Goal: Task Accomplishment & Management: Manage account settings

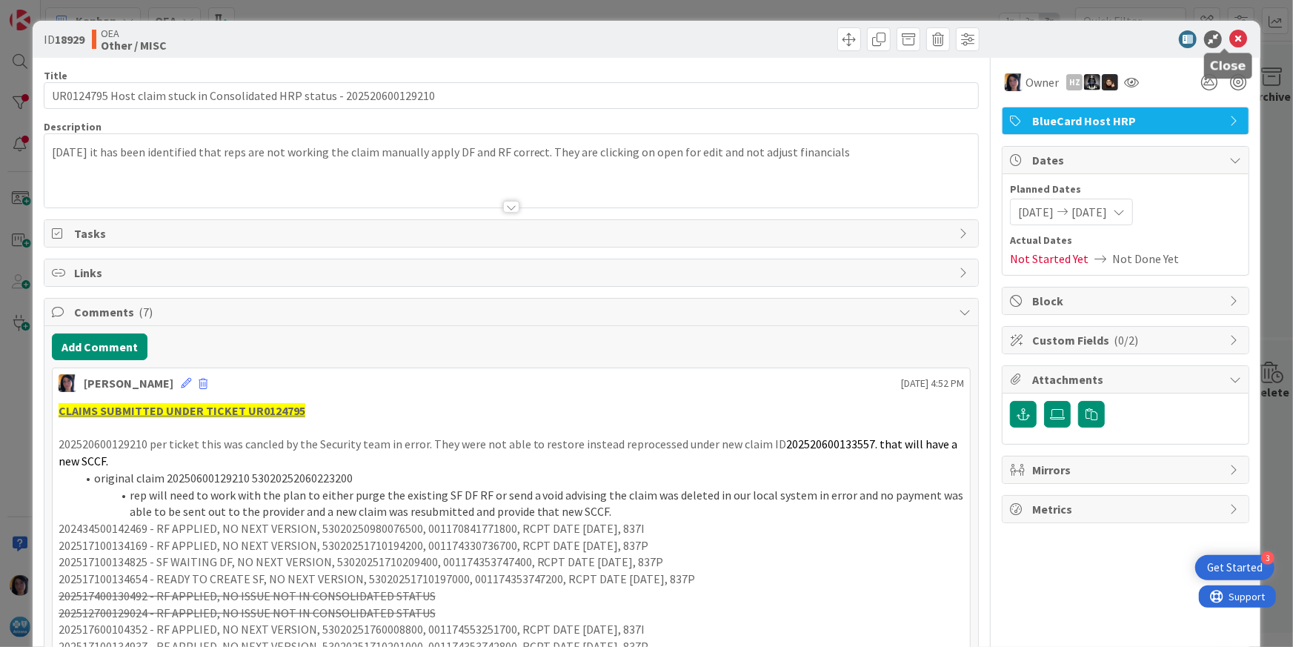
click at [1229, 41] on icon at bounding box center [1238, 39] width 18 height 18
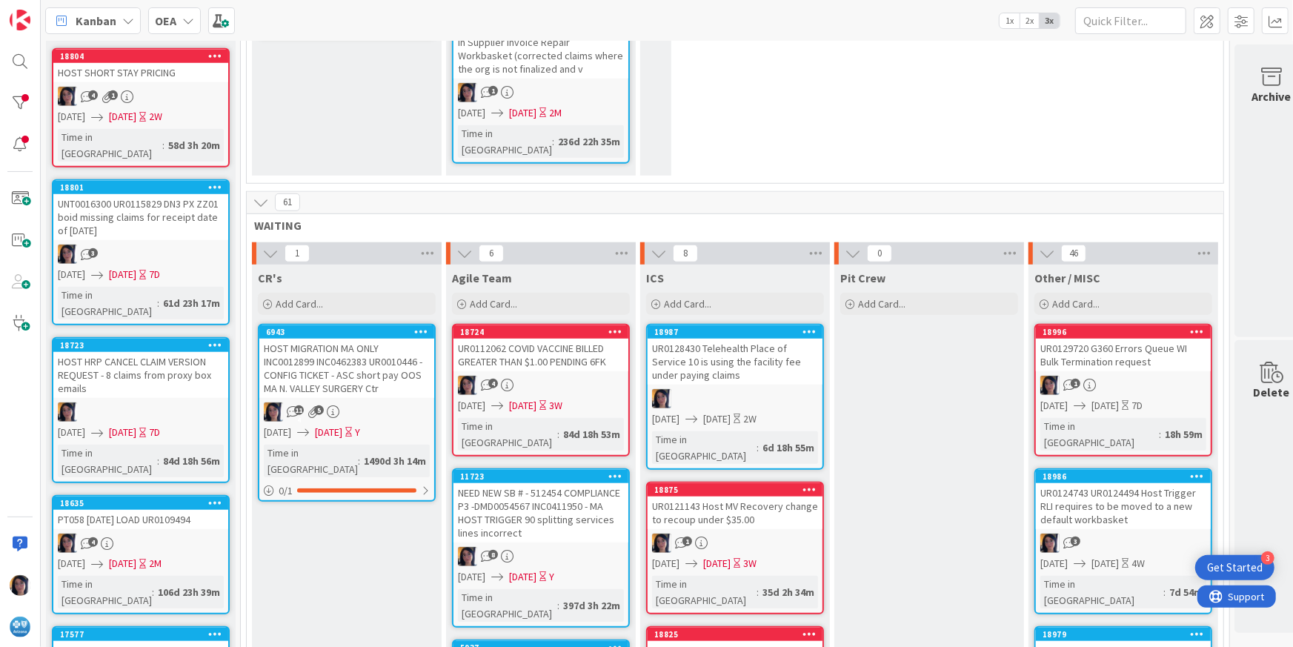
scroll to position [1019, 0]
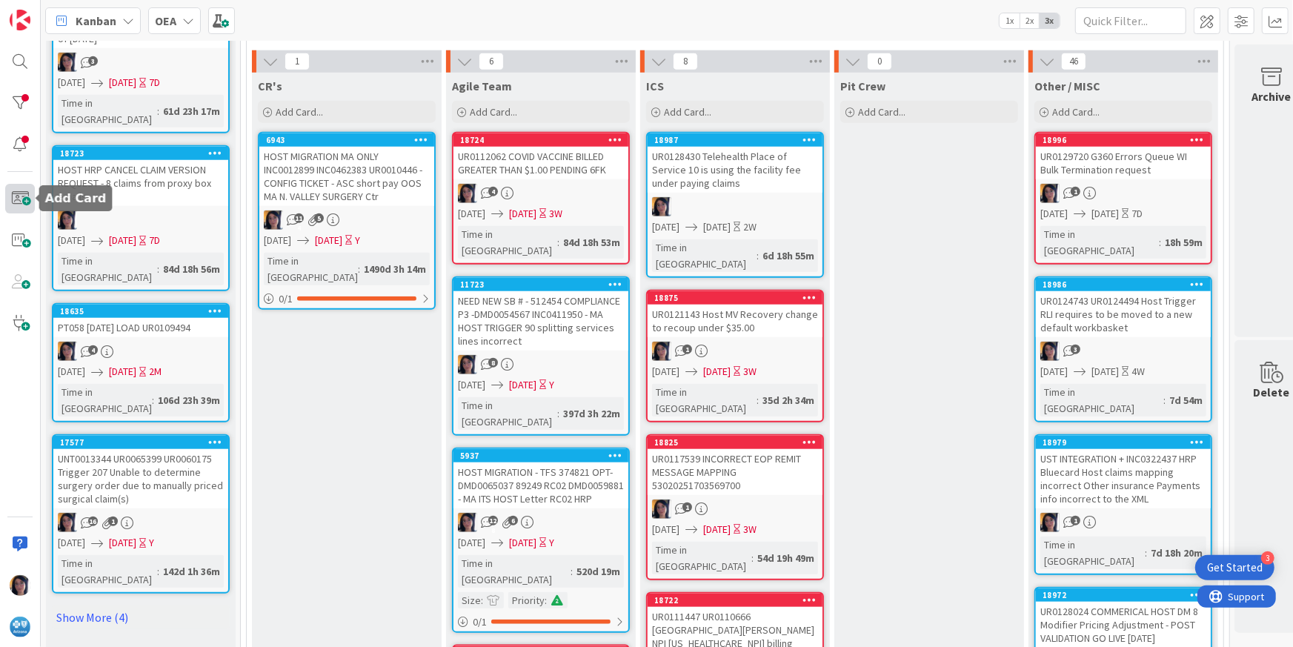
click at [21, 196] on span at bounding box center [20, 199] width 30 height 30
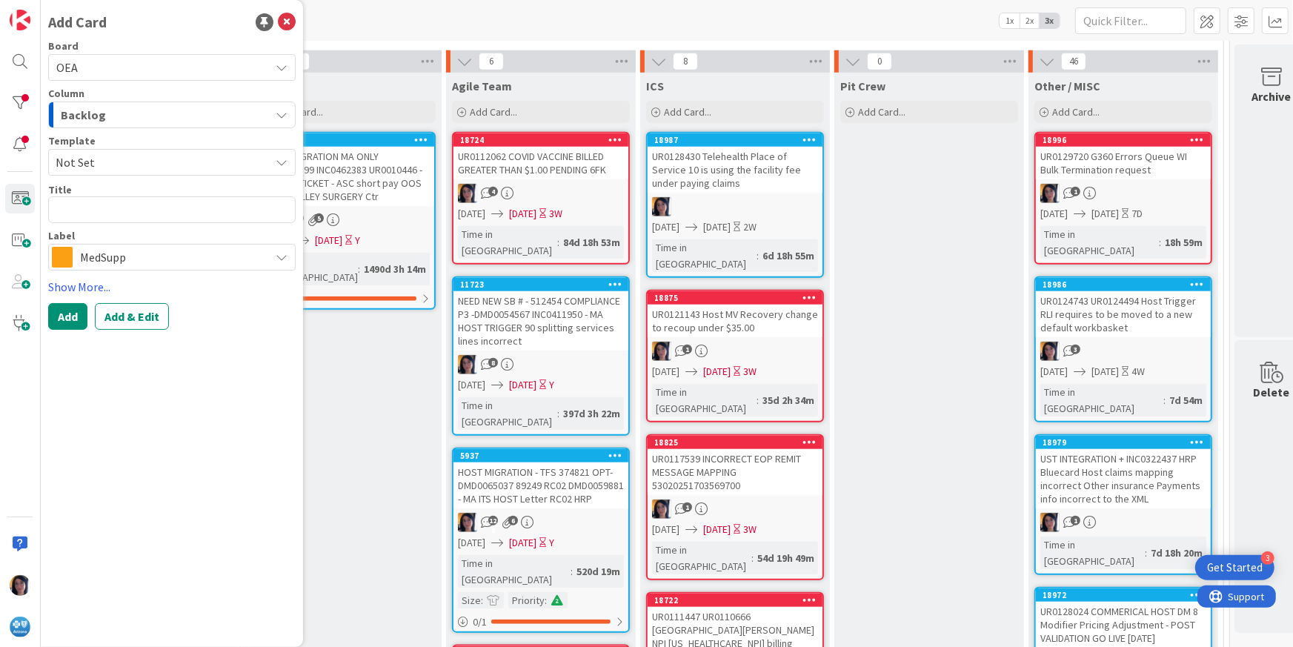
click at [88, 67] on span "OEA" at bounding box center [159, 67] width 206 height 21
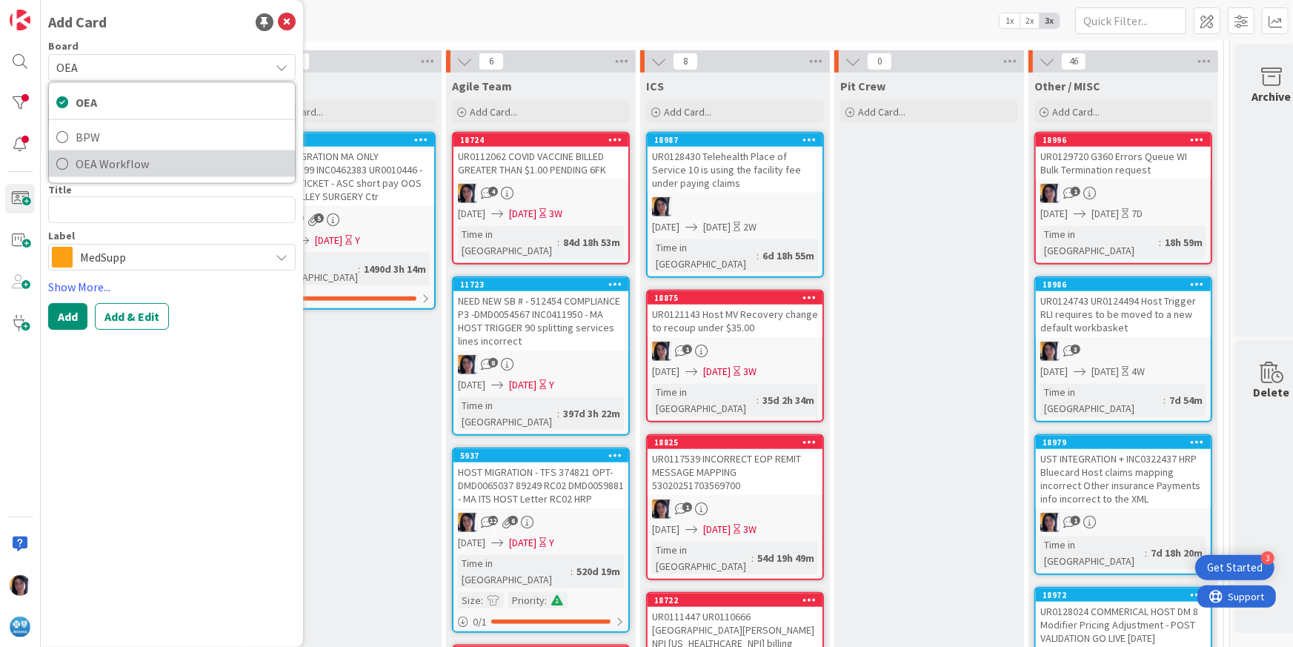
click at [90, 167] on span "OEA Workflow" at bounding box center [182, 164] width 212 height 22
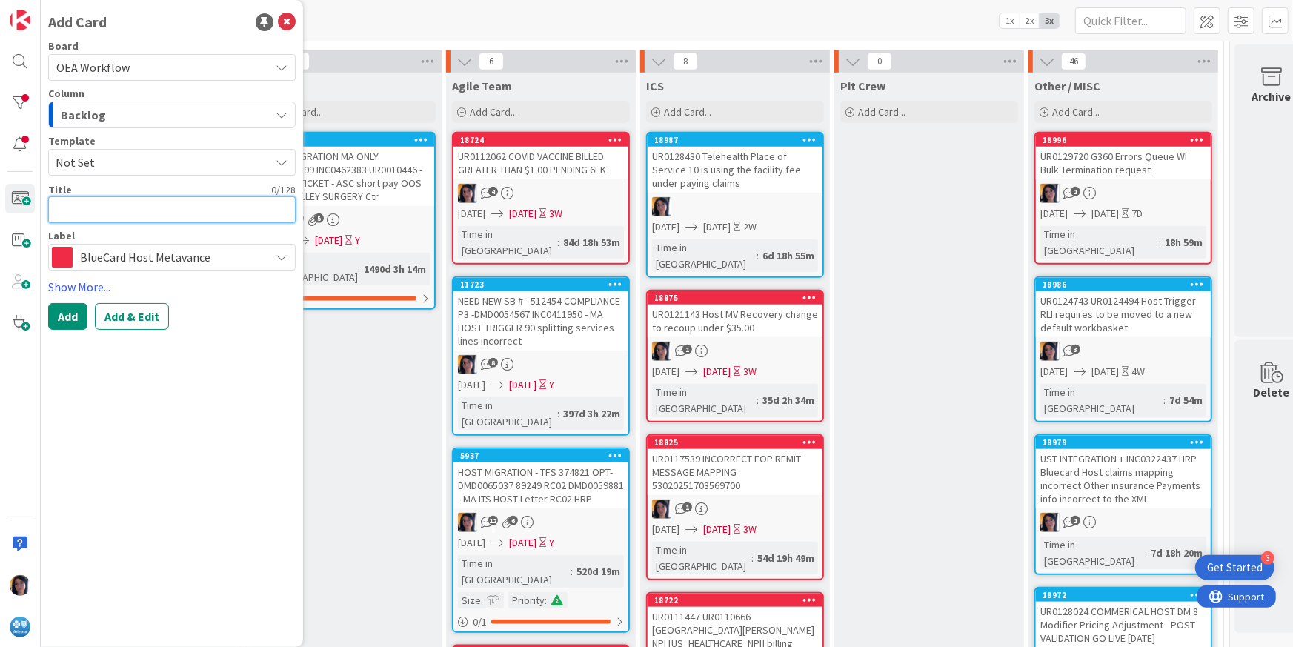
click at [76, 203] on textarea at bounding box center [171, 209] width 247 height 27
type textarea "x"
type textarea "r"
type textarea "x"
type textarea "re"
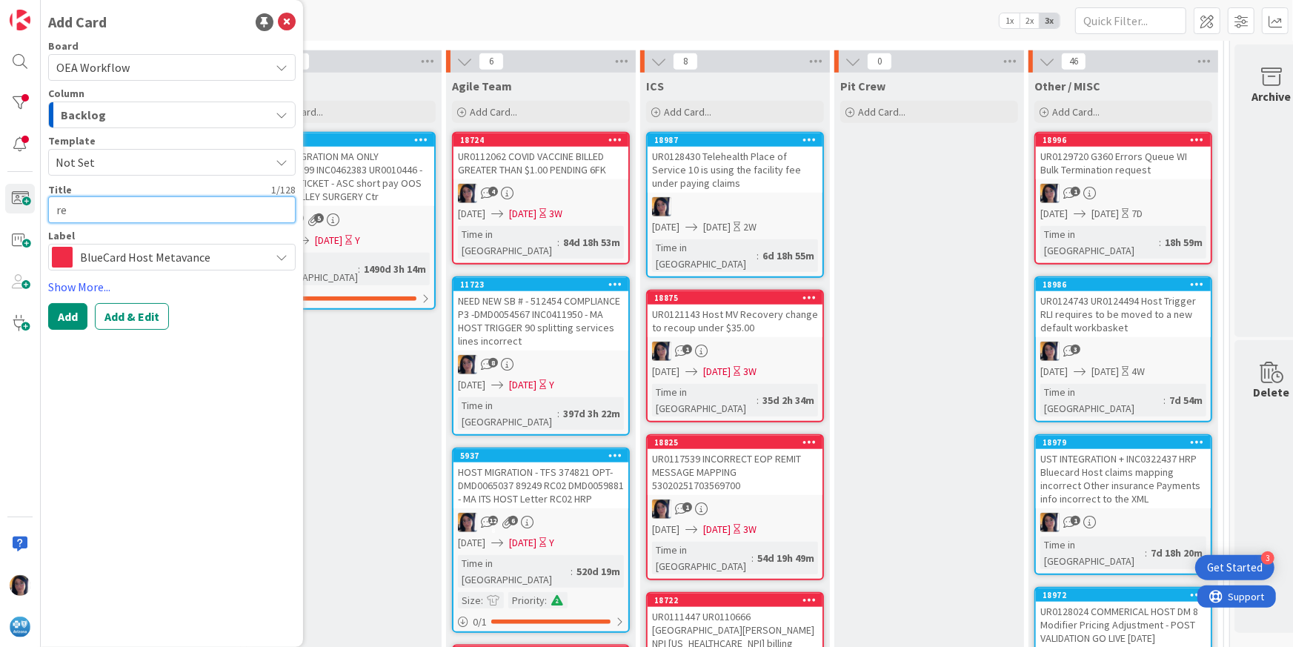
type textarea "x"
type textarea "rev"
type textarea "x"
type textarea "revi"
type textarea "x"
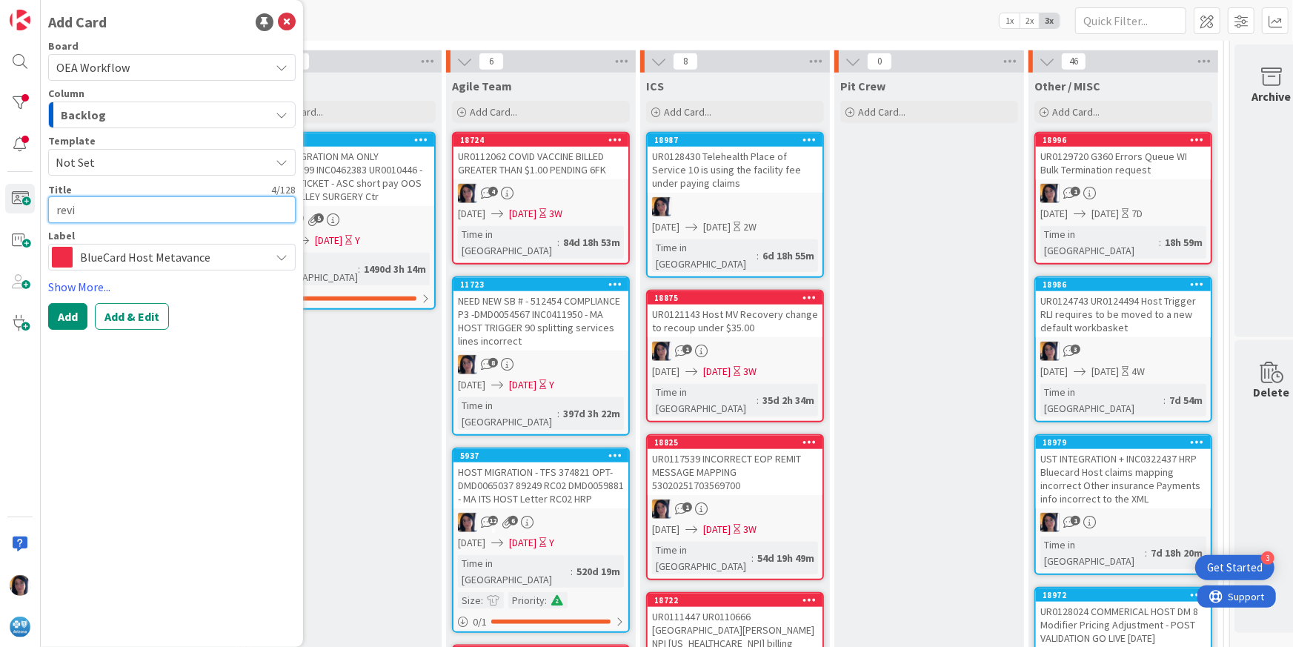
type textarea "rev"
type textarea "x"
type textarea "re"
type textarea "x"
type textarea "r"
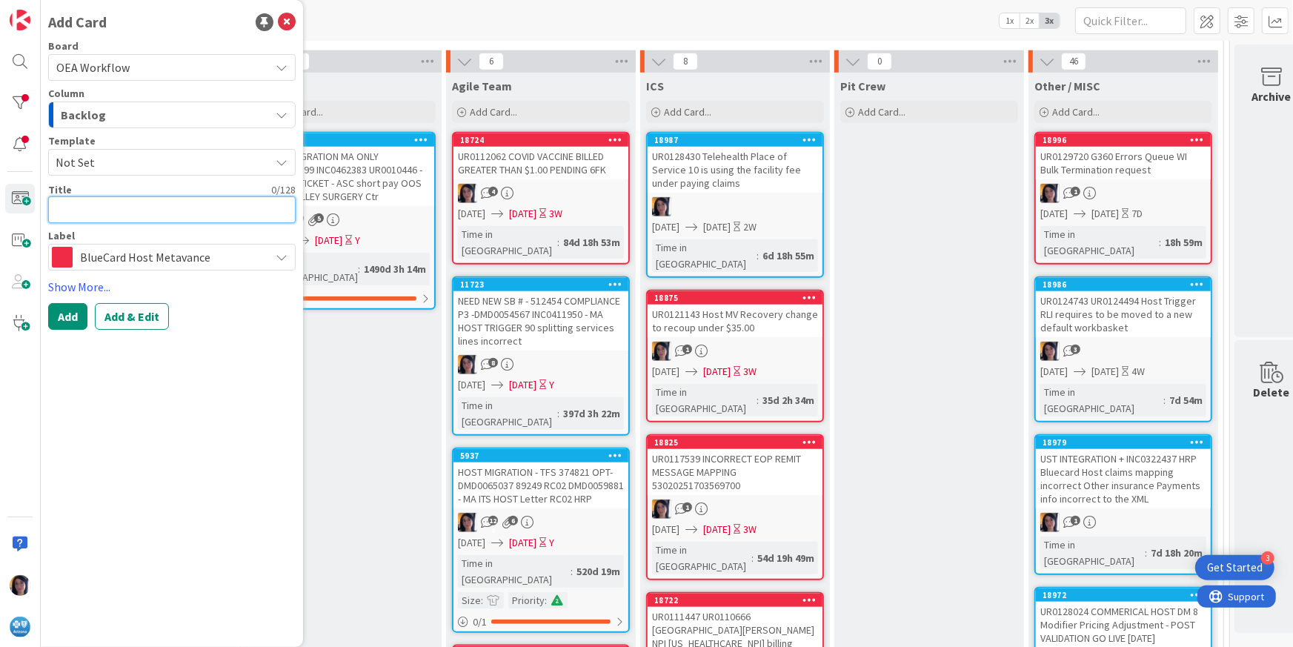
type textarea "x"
type textarea "R"
type textarea "x"
type textarea "RE"
type textarea "x"
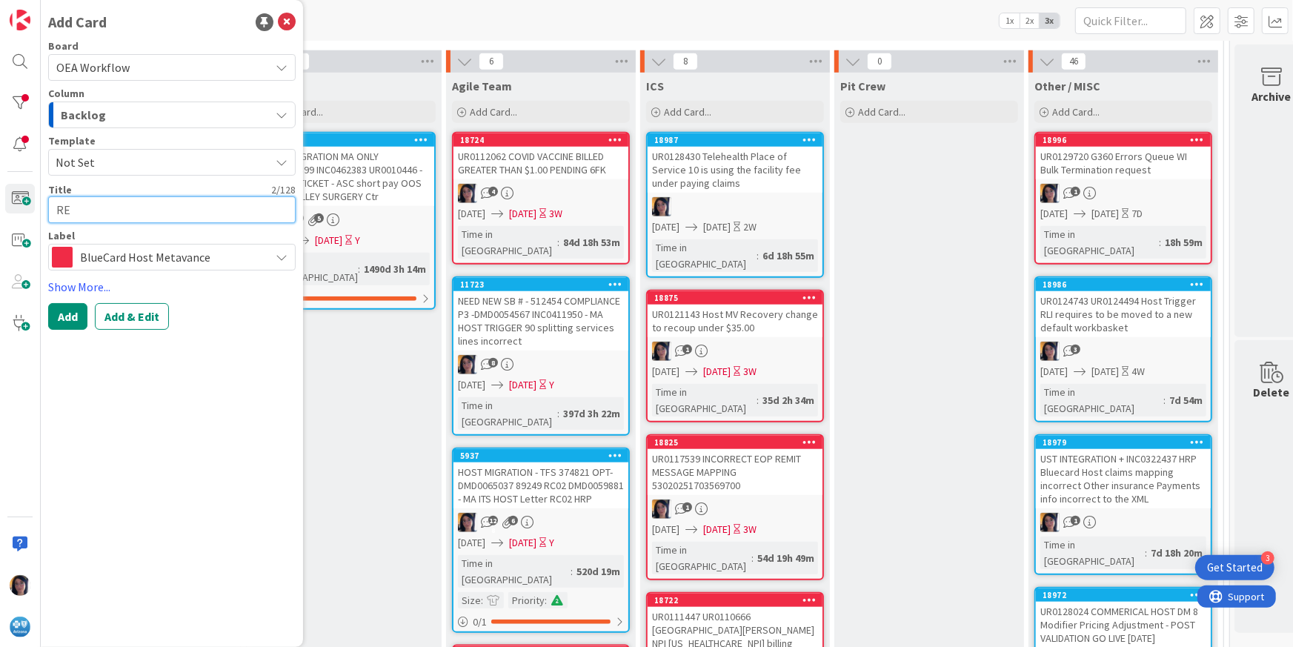
type textarea "REV"
type textarea "x"
type textarea "REVI"
type textarea "x"
type textarea "REVIC"
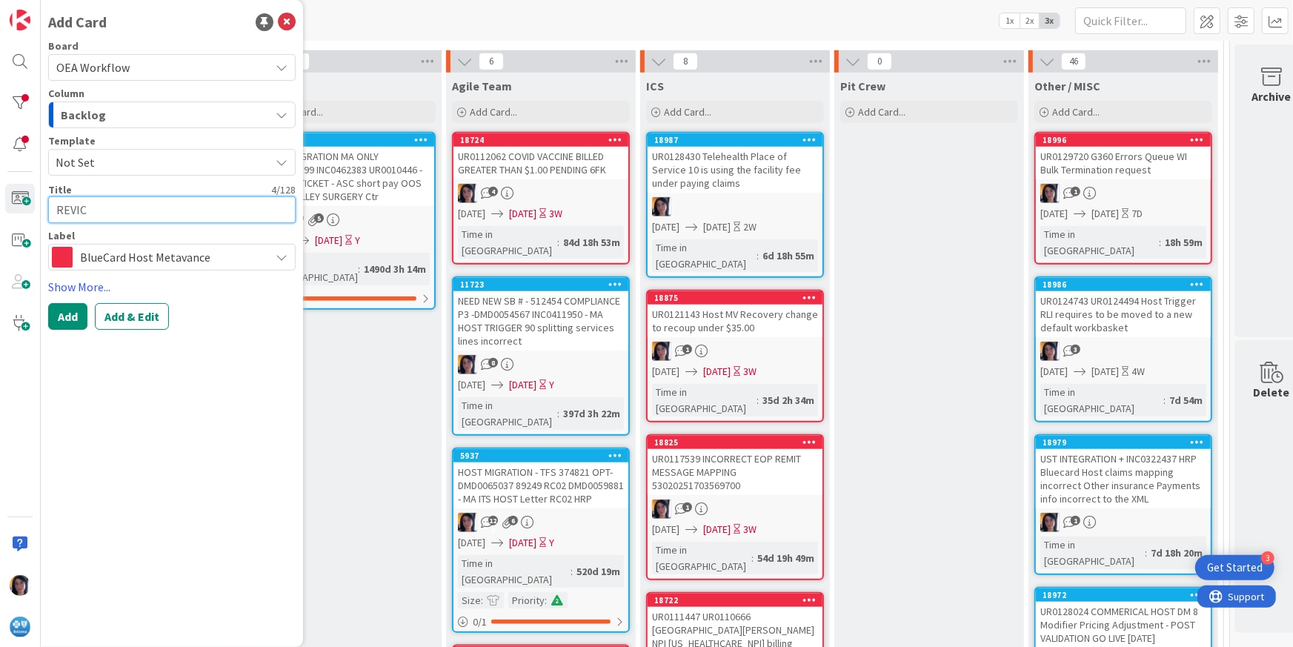
type textarea "x"
type textarea "REVI"
type textarea "x"
type textarea "[PERSON_NAME]"
type textarea "x"
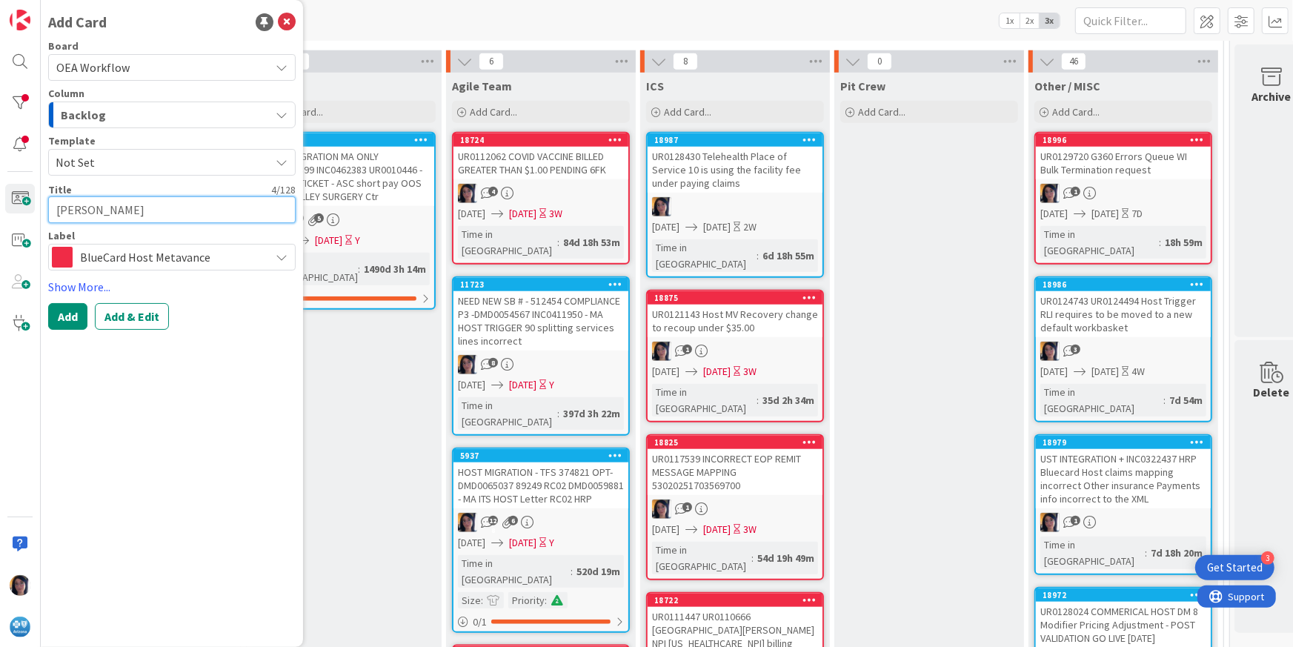
type textarea "REVISE"
type textarea "x"
type textarea "REVISED"
type textarea "x"
type textarea "REVISED"
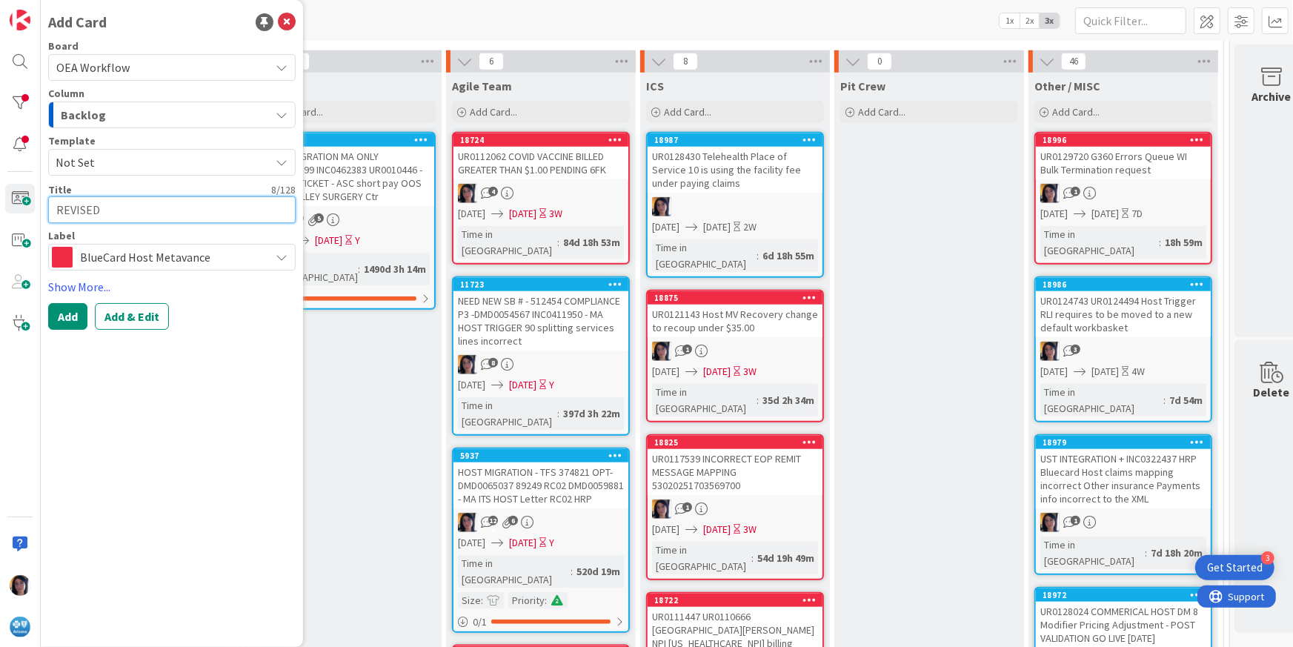
type textarea "x"
type textarea "REVISED D"
type textarea "x"
type textarea "REVISED DL"
type textarea "x"
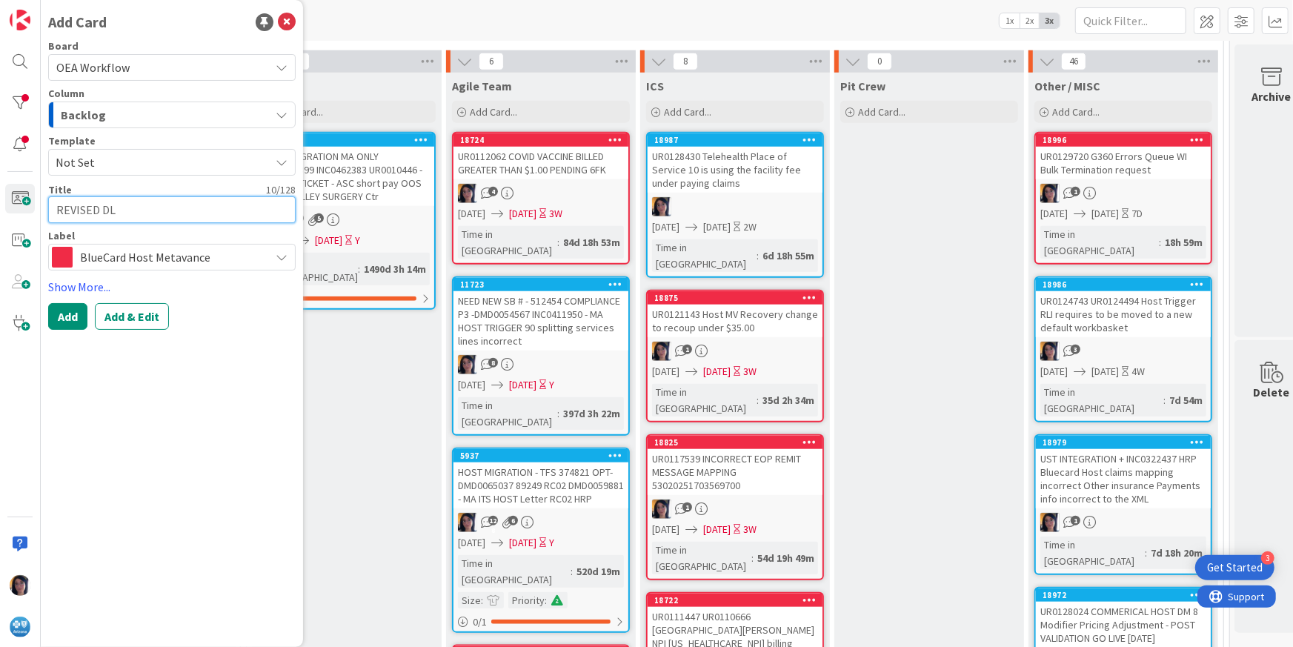
type textarea "REVISED DLP"
type textarea "x"
type textarea "REVISED DLP"
paste textarea "RITM0149540"
type textarea "x"
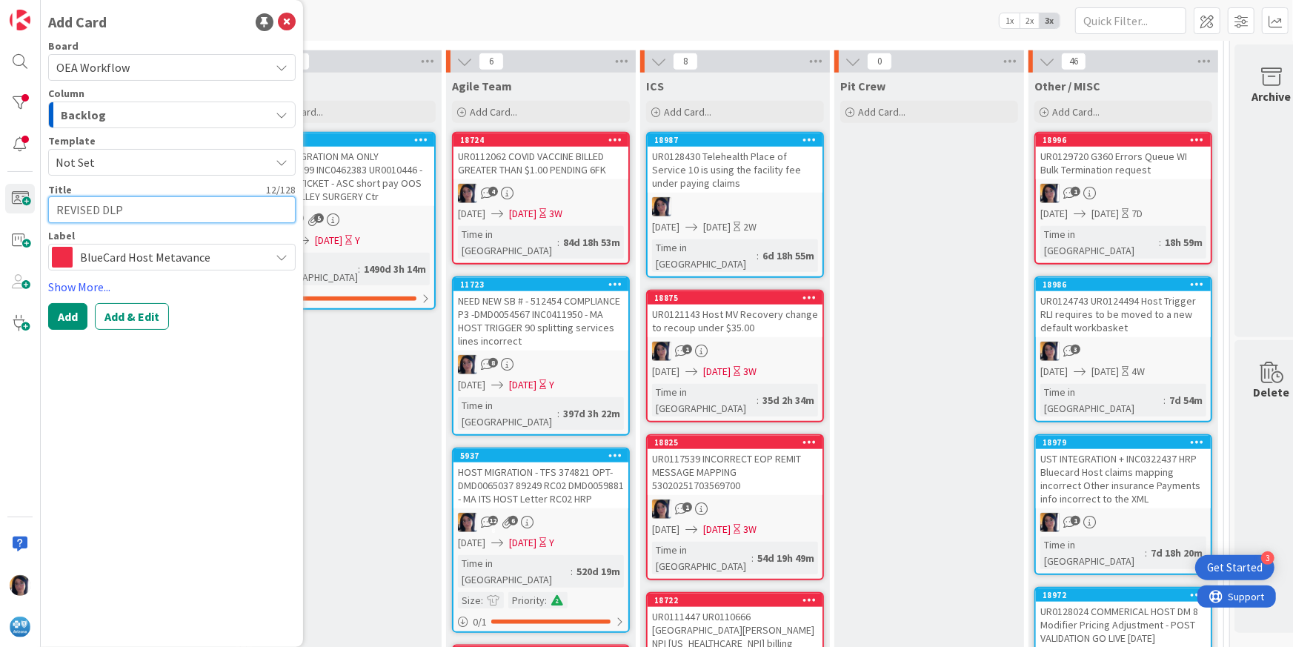
type textarea "REVISED DLP RITM0149540"
type textarea "x"
type textarea "REVISED DLP RITM0149540"
type textarea "x"
type textarea "REVISED DLP RITM0149540 K"
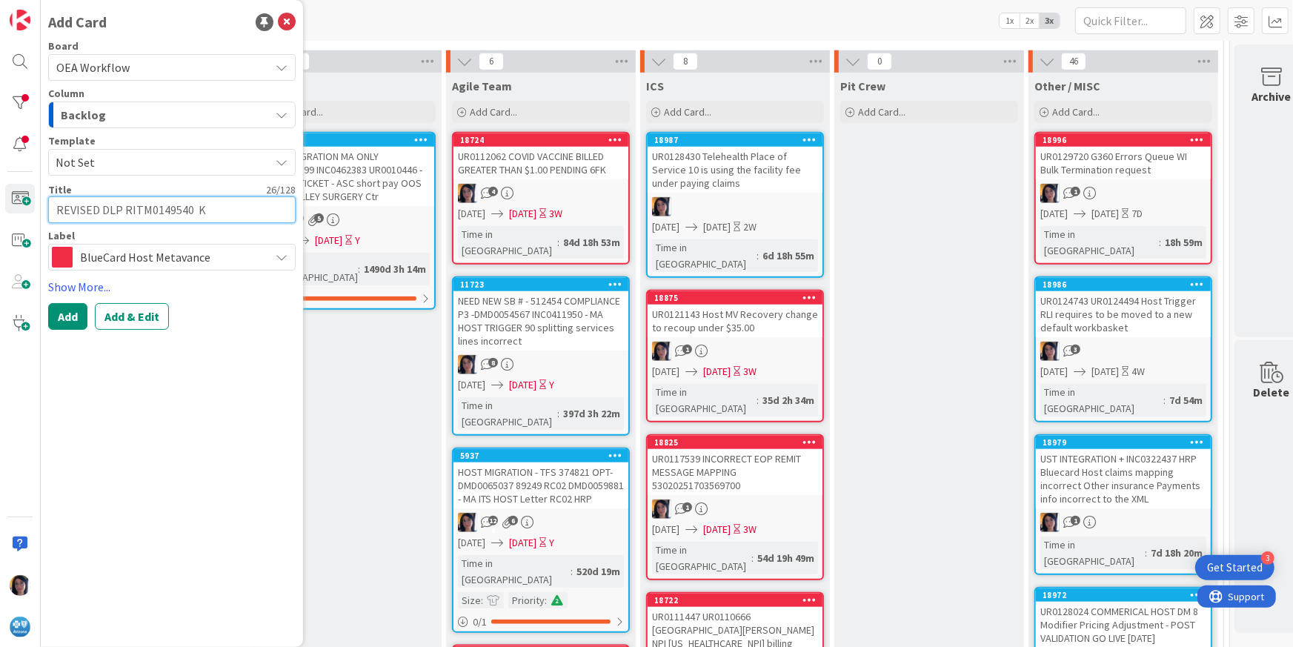
type textarea "x"
type textarea "REVISED DLP RITM0149540 KB"
type textarea "x"
type textarea "REVISED DLP RITM0149540 K"
type textarea "x"
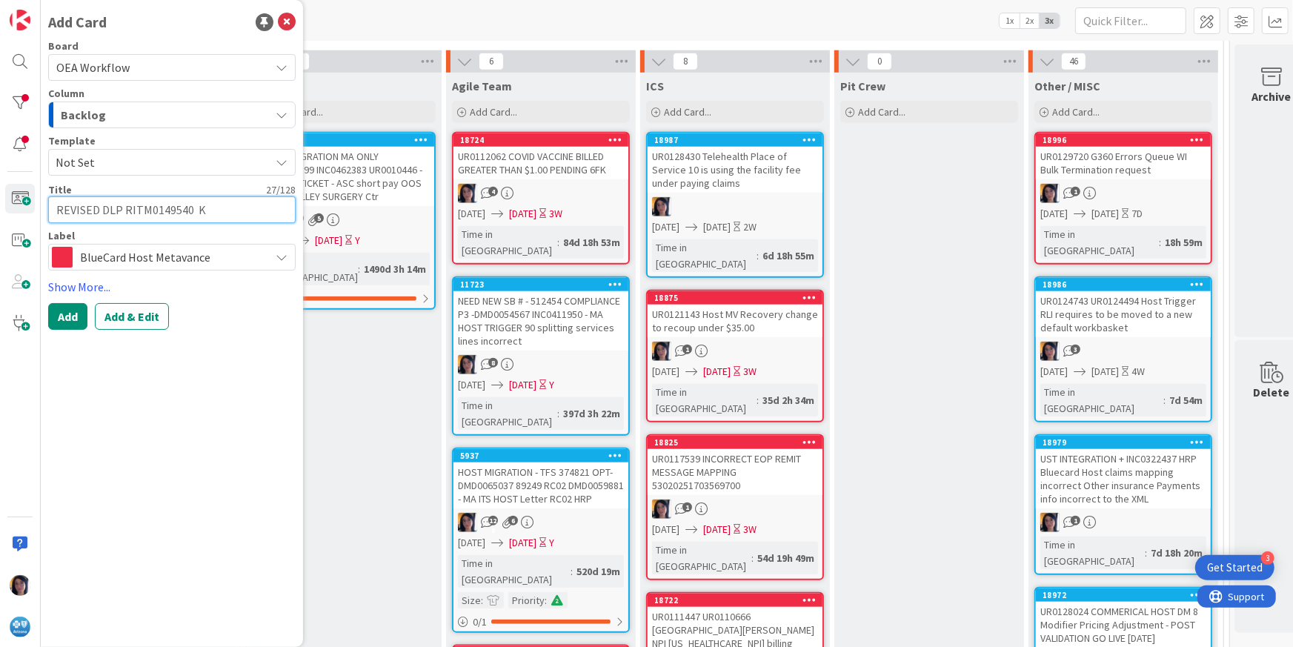
type textarea "REVISED DLP RITM0149540"
type textarea "x"
type textarea "REVISED DLP RITM0149540"
type textarea "x"
type textarea "REVISED DLP RITM0149540 J"
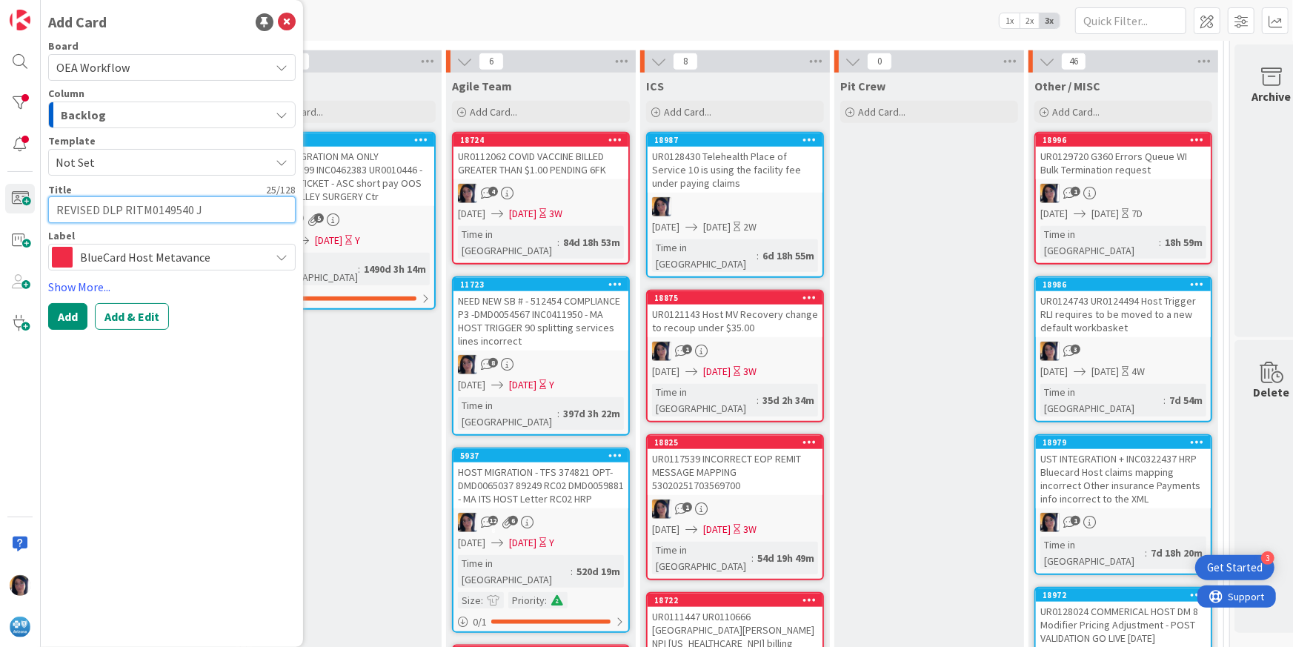
type textarea "x"
type textarea "REVISED DLP RITM0149540 JB"
type textarea "x"
type textarea "REVISED DLP RITM0149540 JB0"
type textarea "x"
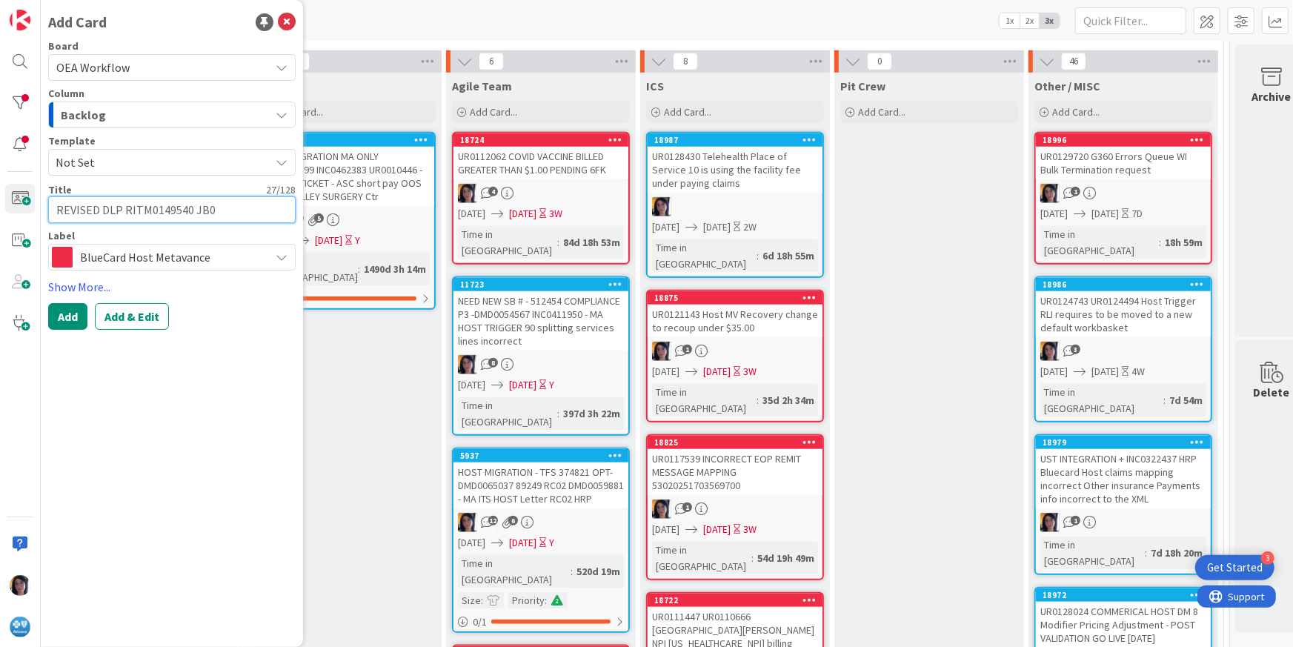
type textarea "REVISED DLP RITM0149540 JB00"
type textarea "x"
type textarea "REVISED DLP RITM0149540 JB001"
type textarea "x"
type textarea "REVISED DLP RITM0149540 JB0016"
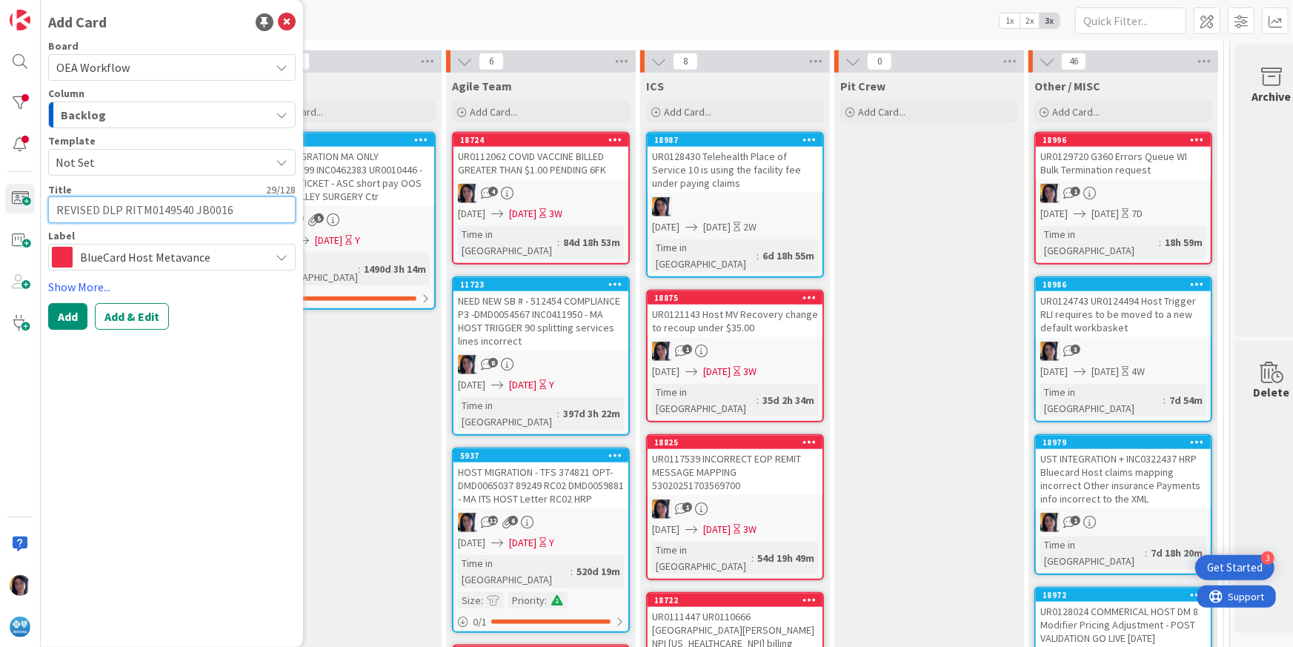
type textarea "x"
type textarea "REVISED DLP RITM0149540 JB00164"
type textarea "x"
type textarea "REVISED DLP RITM0149540 JB001649"
type textarea "x"
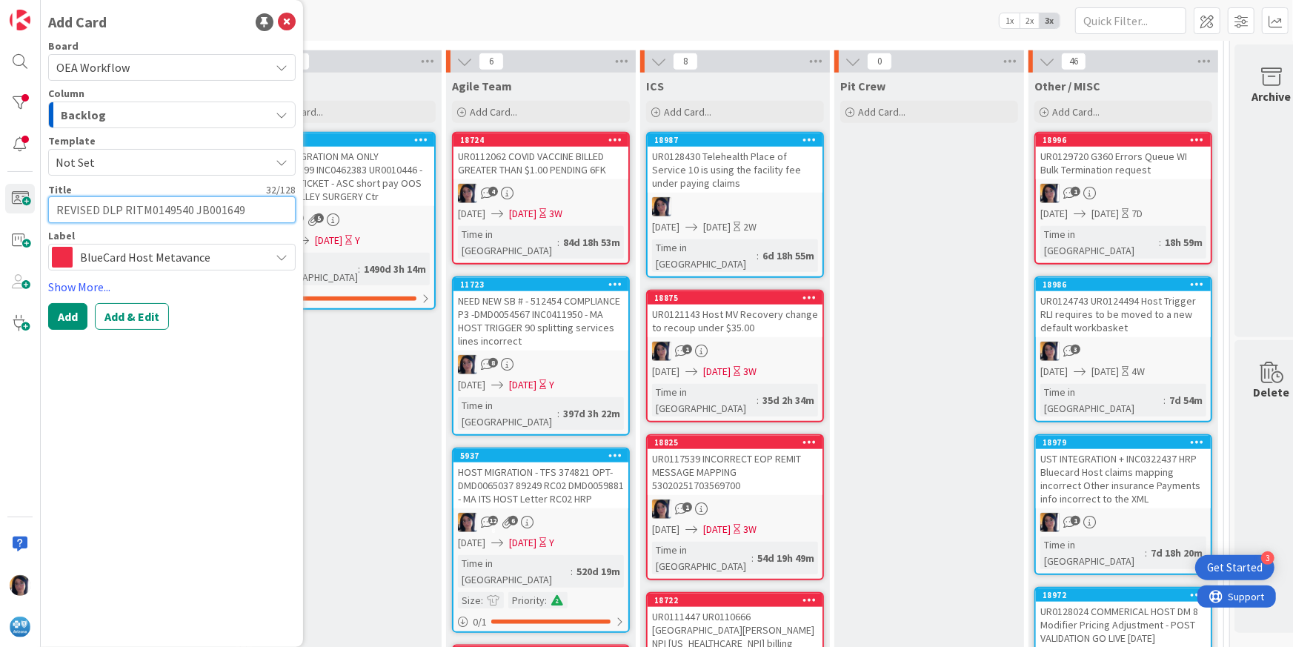
type textarea "REVISED DLP RITM0149540 JB0016496"
type textarea "x"
type textarea "REVISED DLP RITM0149540 JB001649"
type textarea "x"
type textarea "REVISED DLP RITM0149540 JB00164"
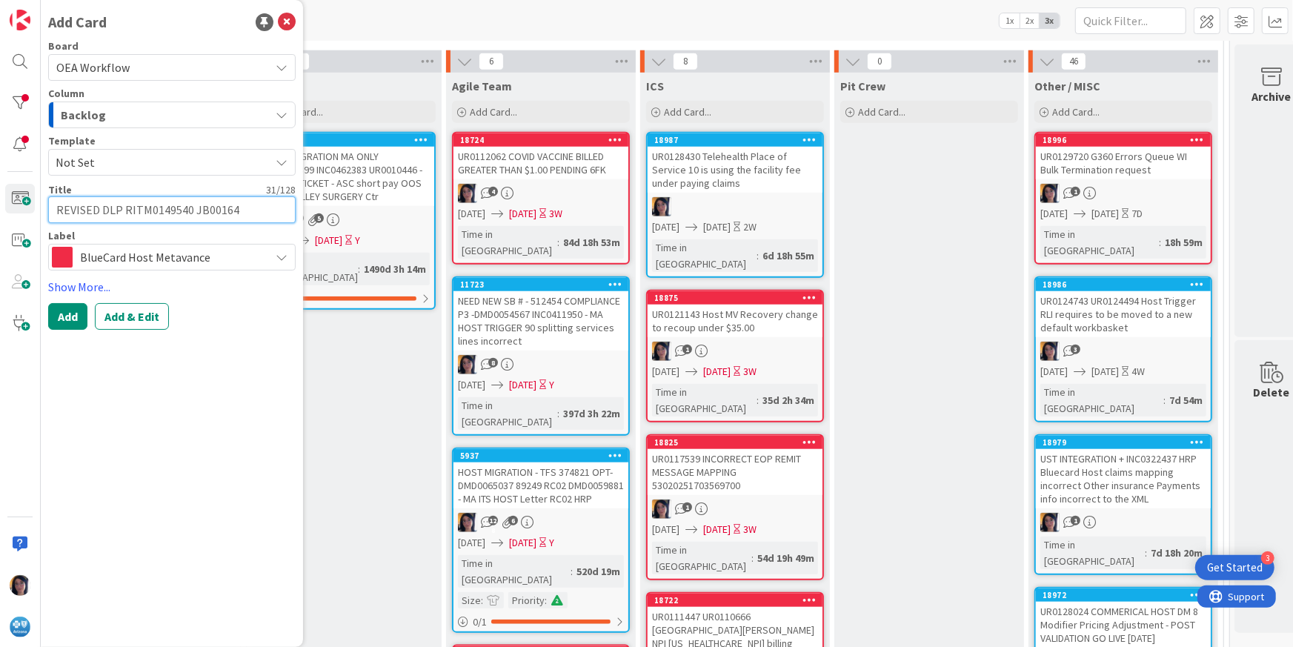
type textarea "x"
type textarea "REVISED DLP RITM0149540 JB001646"
type textarea "x"
type textarea "REVISED DLP RITM0149540 JB0016469"
type textarea "x"
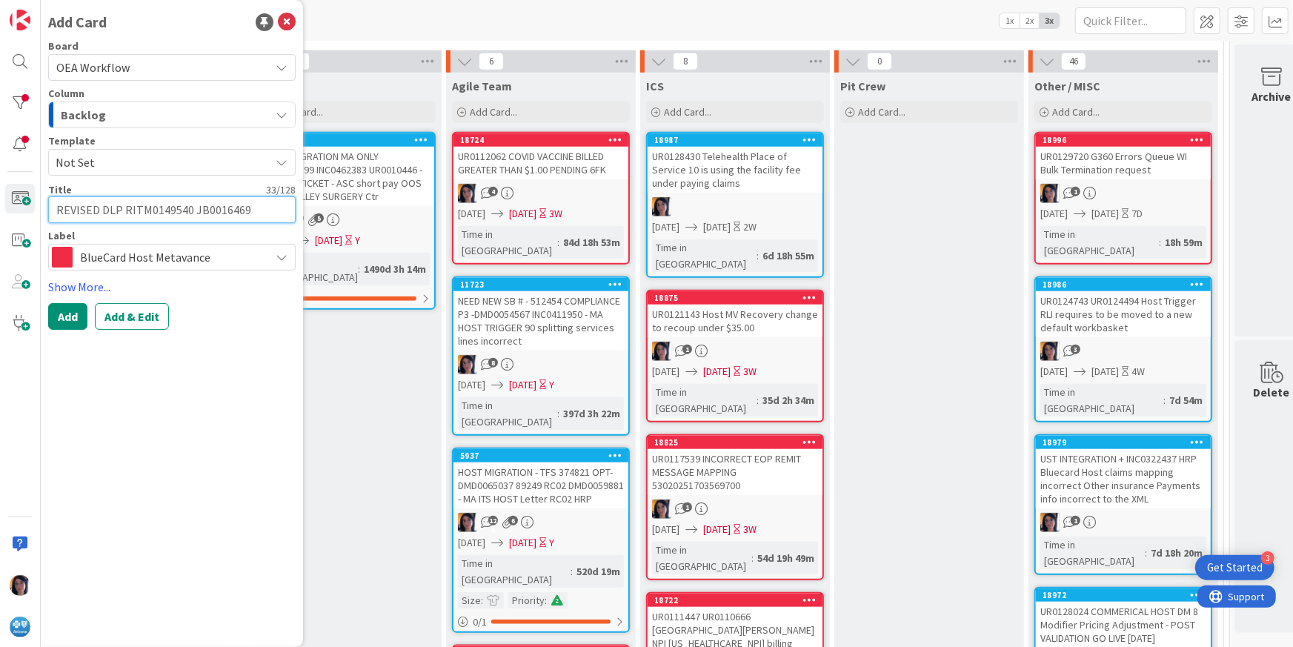
type textarea "REVISED DLP RITM0149540 JB0016469"
type textarea "x"
type textarea "REVISED DLP RITM0149540 JB0016469"
type textarea "x"
type textarea "REVISED DLP RITM0149540 JB001646"
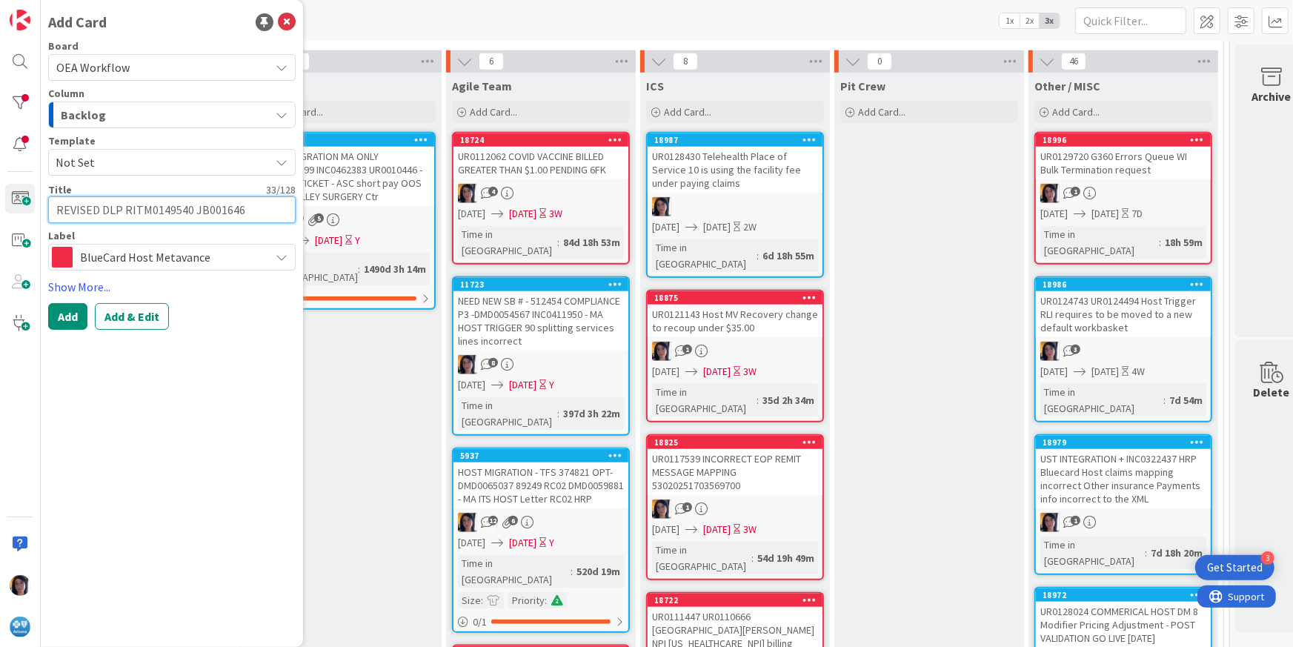
type textarea "x"
type textarea "REVISED DLP RITM0149540 JB00164"
type textarea "x"
type textarea "REVISED DLP RITM0149540 JB0016"
type textarea "x"
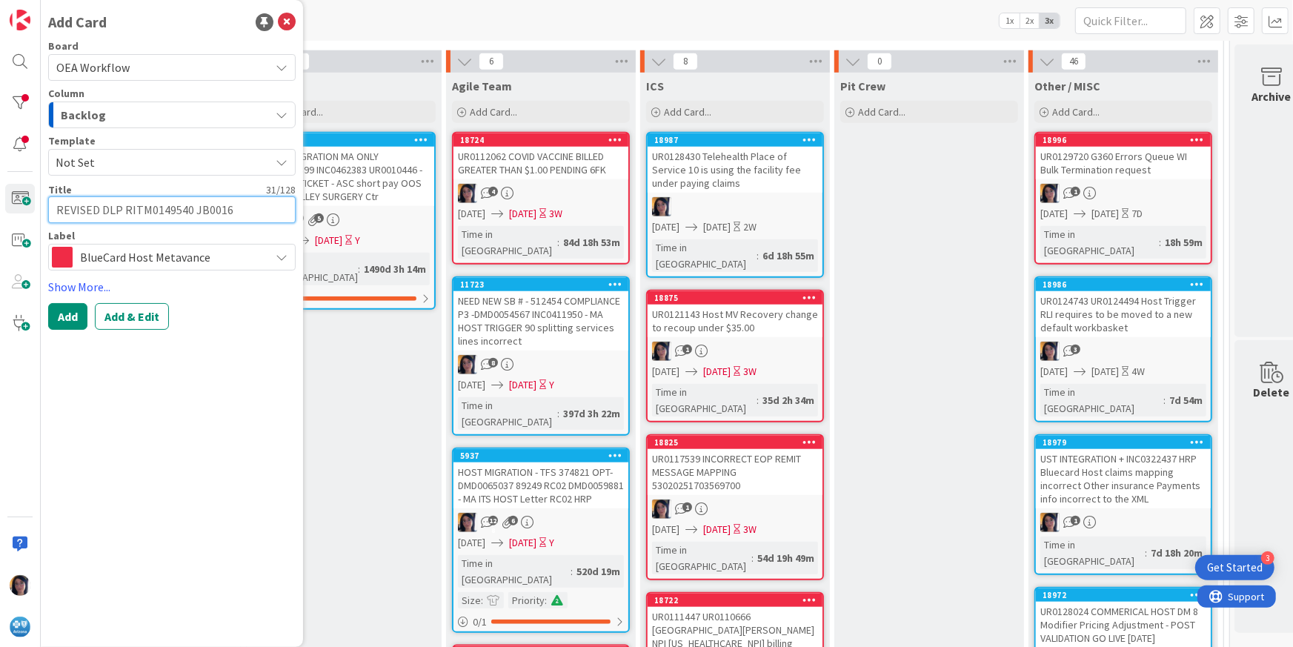
type textarea "REVISED DLP RITM0149540 JB001"
type textarea "x"
type textarea "REVISED DLP RITM0149540 JB00"
type textarea "x"
type textarea "REVISED DLP RITM0149540 JB0"
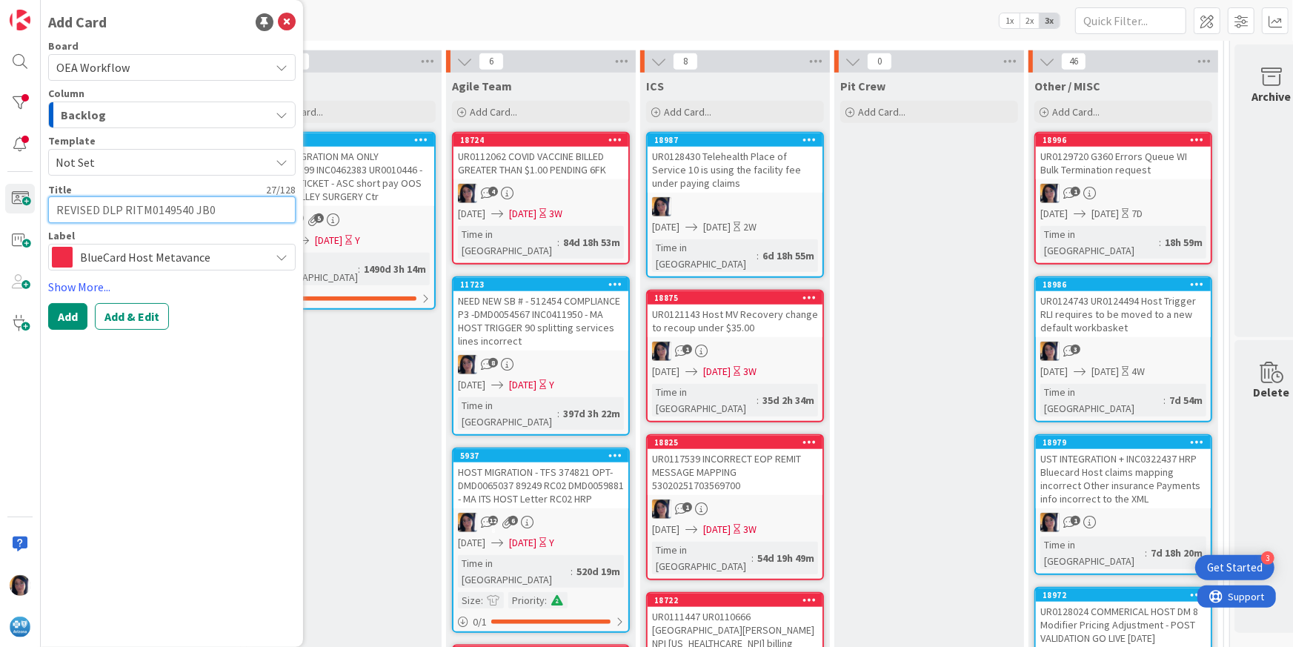
type textarea "x"
type textarea "REVISED DLP RITM0149540 JB"
type textarea "x"
type textarea "REVISED DLP RITM0149540 J"
type textarea "x"
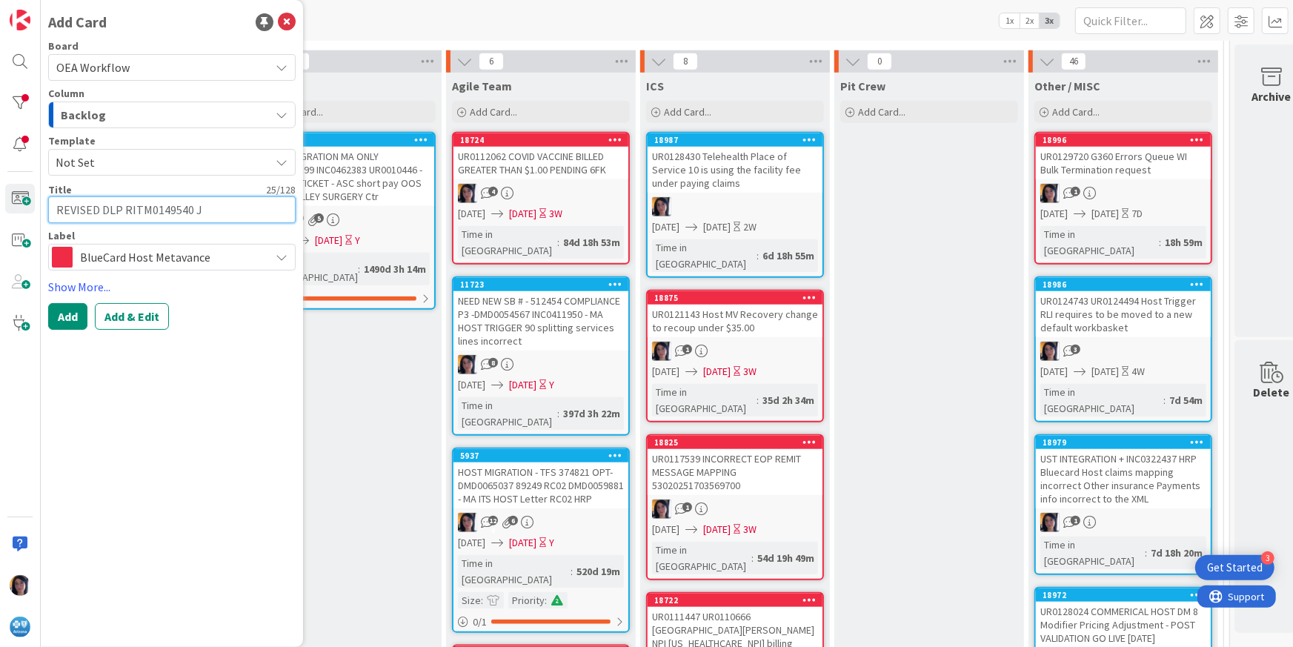
type textarea "REVISED DLP RITM0149540"
type textarea "x"
type textarea "REVISED DLP RITM0149540 K"
type textarea "x"
type textarea "REVISED DLP RITM0149540 KB"
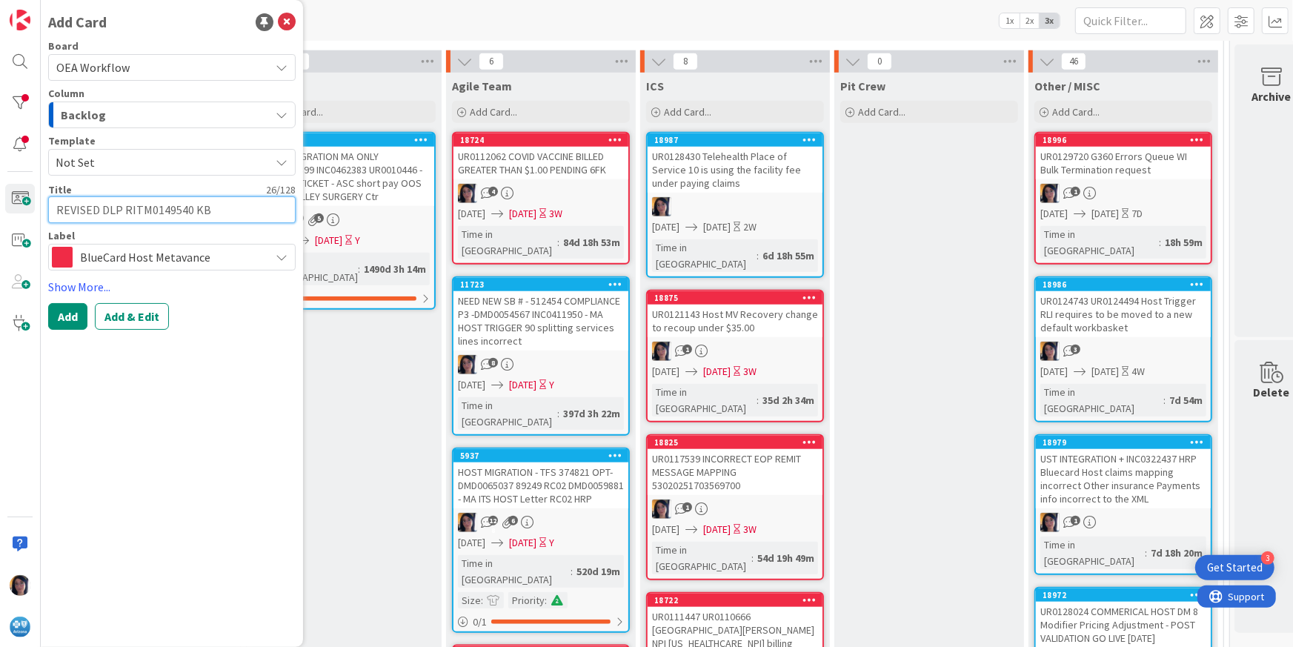
type textarea "x"
type textarea "REVISED DLP RITM0149540 KB0"
type textarea "x"
type textarea "REVISED DLP RITM0149540 KB00"
type textarea "x"
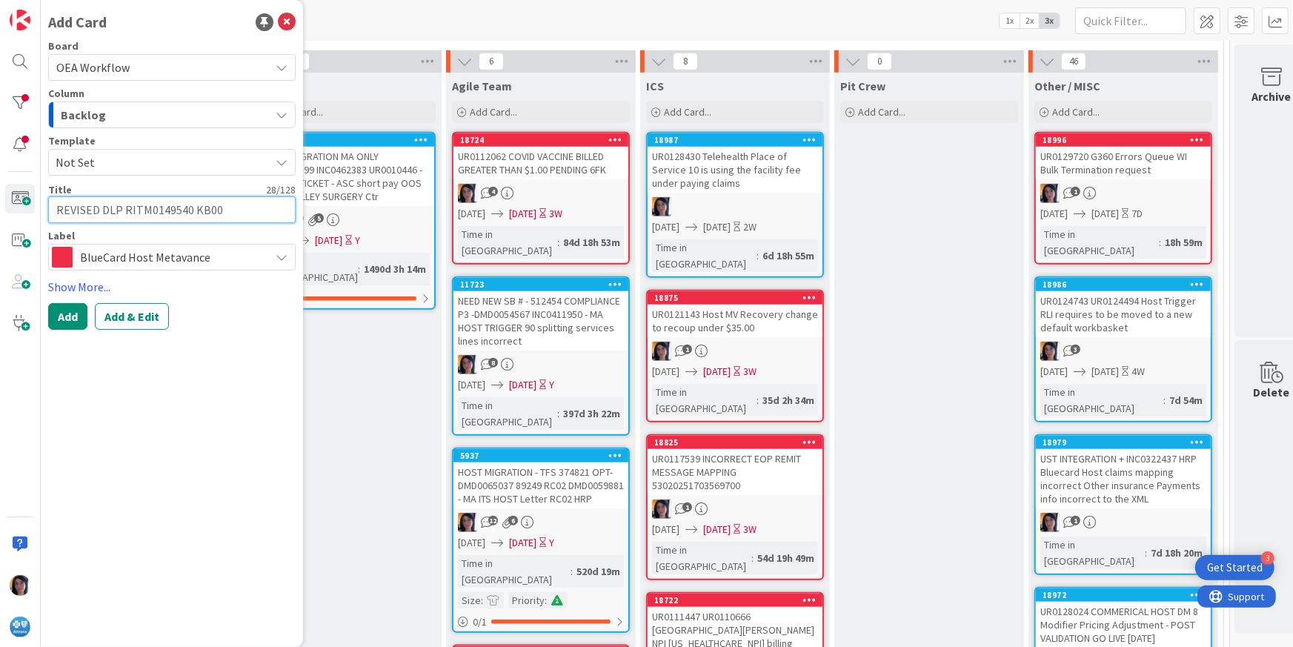
type textarea "REVISED DLP RITM0149540 KB001"
type textarea "x"
type textarea "REVISED DLP RITM0149540 KB0016"
type textarea "x"
type textarea "REVISED DLP RITM0149540 KB00164"
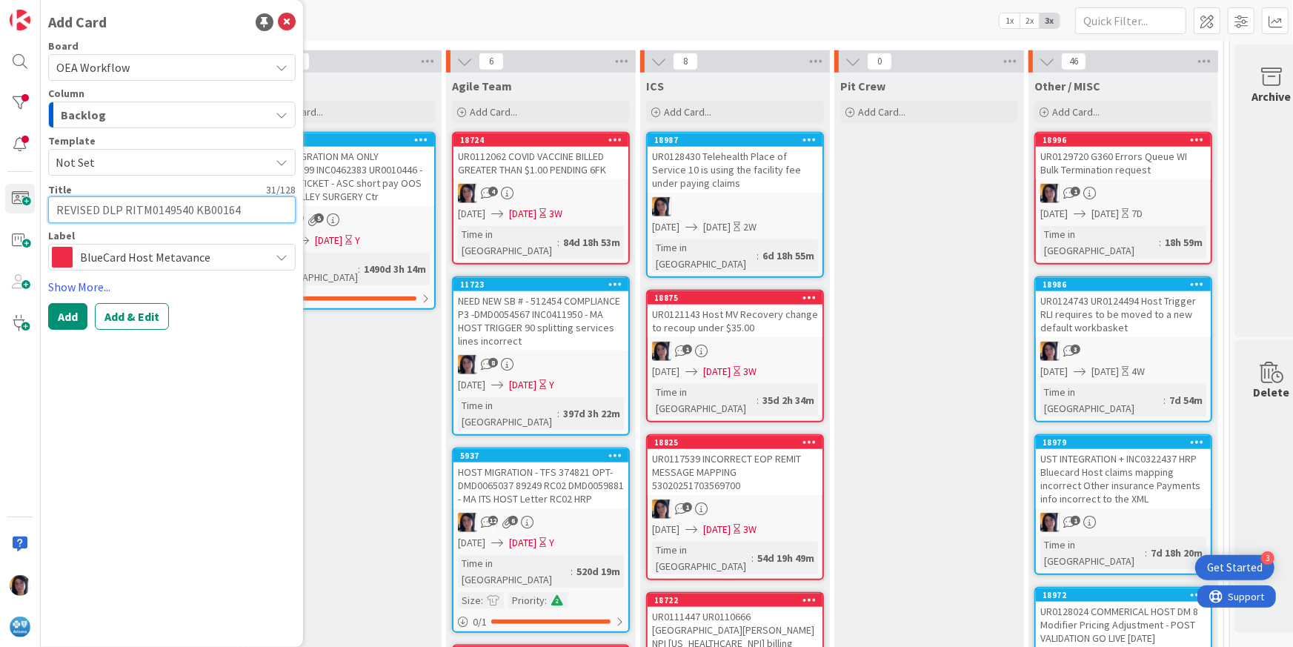
type textarea "x"
type textarea "REVISED DLP RITM0149540 KB001646"
type textarea "x"
type textarea "REVISED DLP RITM0149540 KB0016469"
type textarea "x"
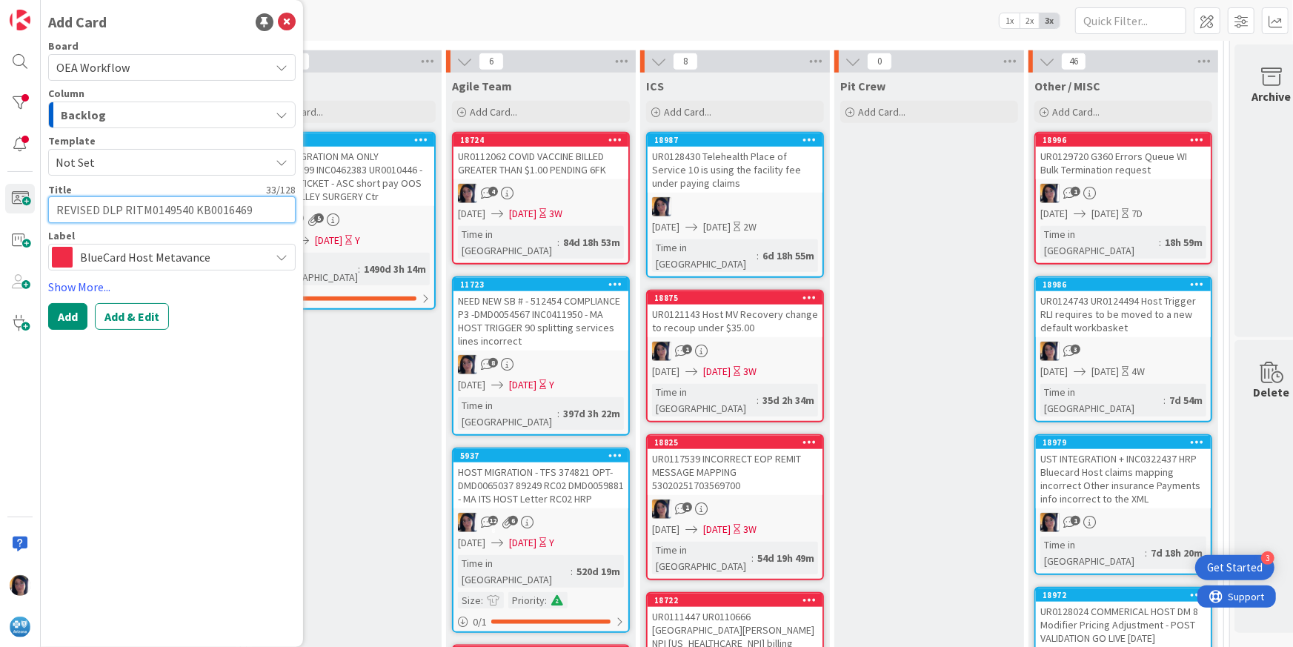
type textarea "REVISED DLP RITM0149540 KB0016469"
type textarea "x"
type textarea "REVISED DLP RITM0149540 KB0016469 M"
type textarea "x"
type textarea "REVISED DLP RITM0149540 KB0016469 MA"
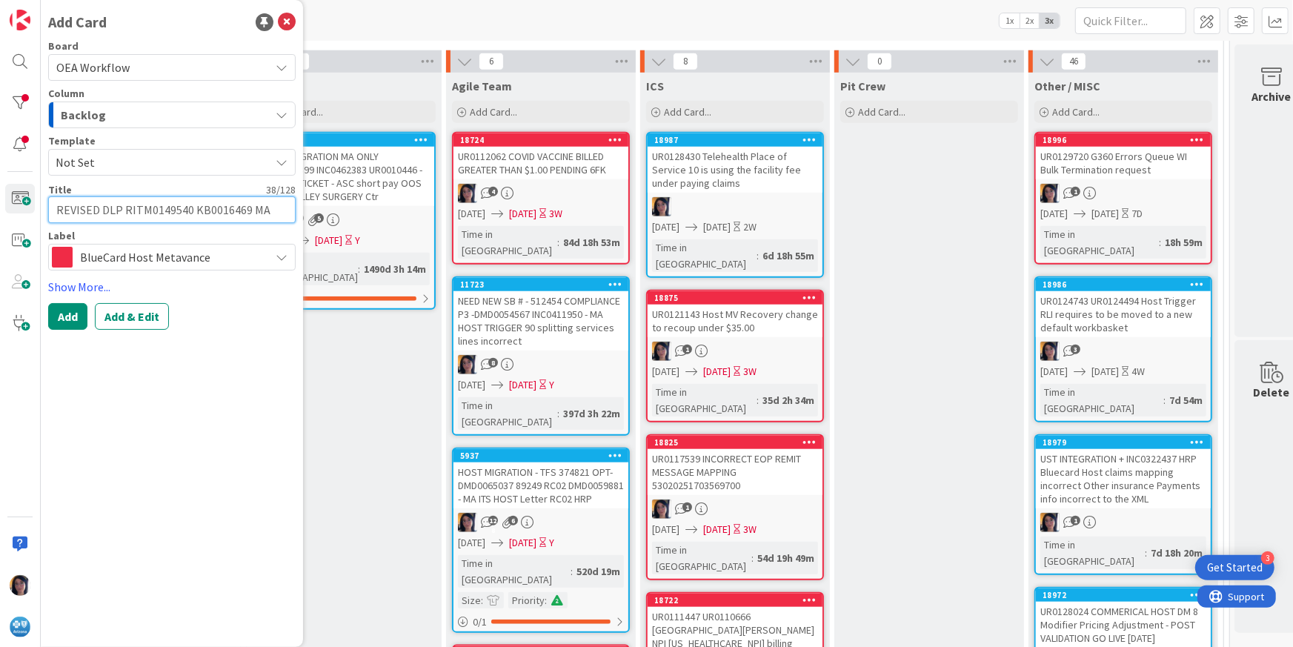
type textarea "x"
type textarea "REVISED DLP RITM0149540 KB0016469 MA B"
type textarea "x"
type textarea "REVISED DLP RITM0149540 KB0016469 MA BL"
type textarea "x"
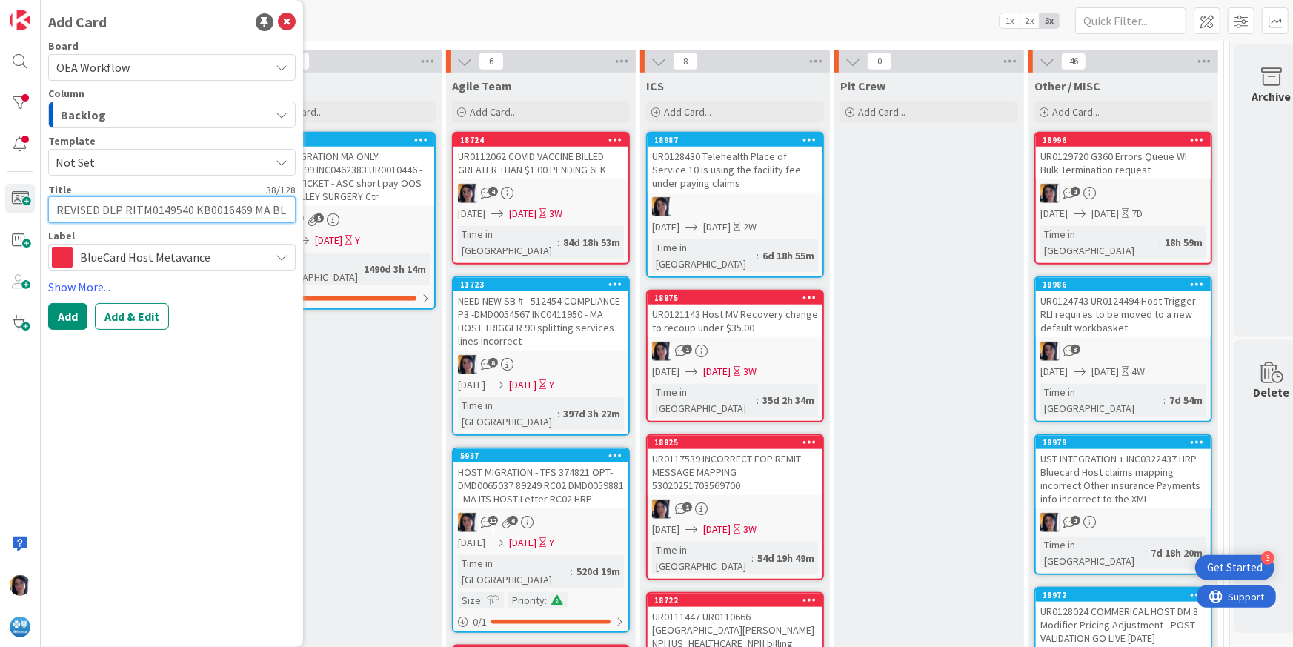
type textarea "REVISED DLP RITM0149540 KB0016469 MA BLU"
type textarea "x"
type textarea "REVISED DLP RITM0149540 KB0016469 MA BLUE"
type textarea "x"
type textarea "REVISED DLP RITM0149540 KB0016469 MA BLUEC"
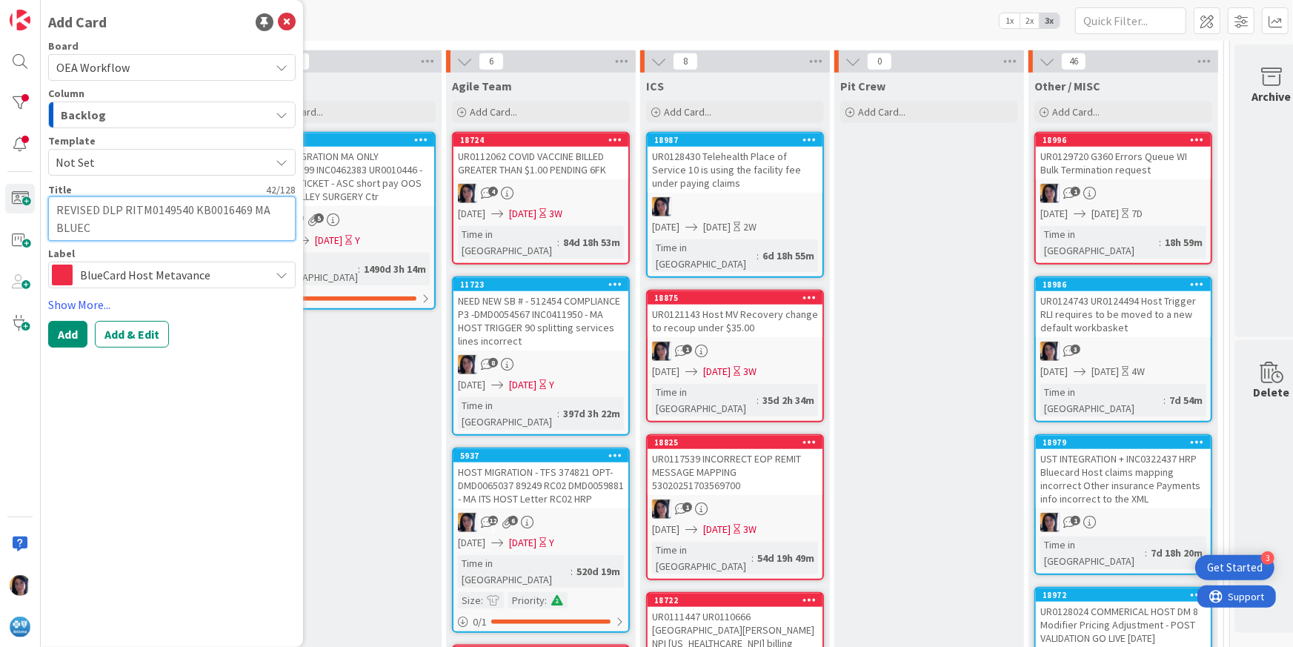
type textarea "x"
type textarea "REVISED DLP RITM0149540 KB0016469 MA BLUECA"
type textarea "x"
type textarea "REVISED DLP RITM0149540 KB0016469 MA BLUECAR"
type textarea "x"
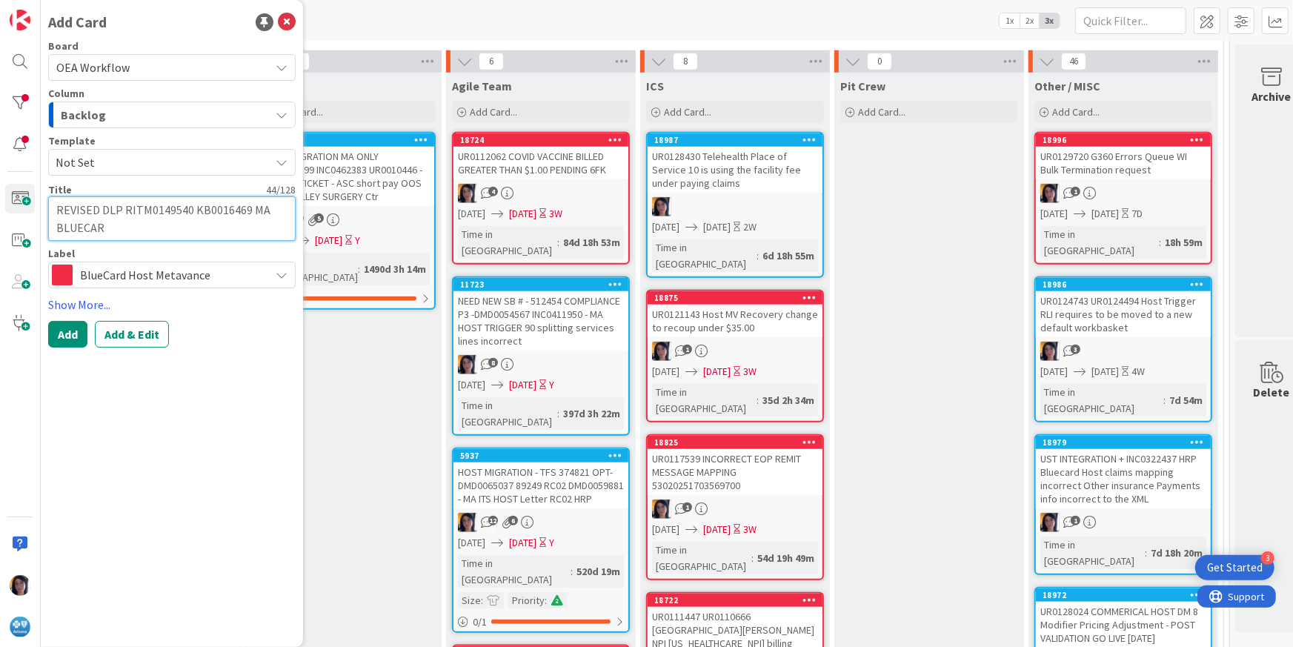
type textarea "REVISED DLP RITM0149540 KB0016469 MA BLUECARD"
type textarea "x"
type textarea "REVISED DLP RITM0149540 KB0016469 MA BLUECARD"
type textarea "x"
type textarea "REVISED DLP RITM0149540 KB0016469 MA BLUECARD"
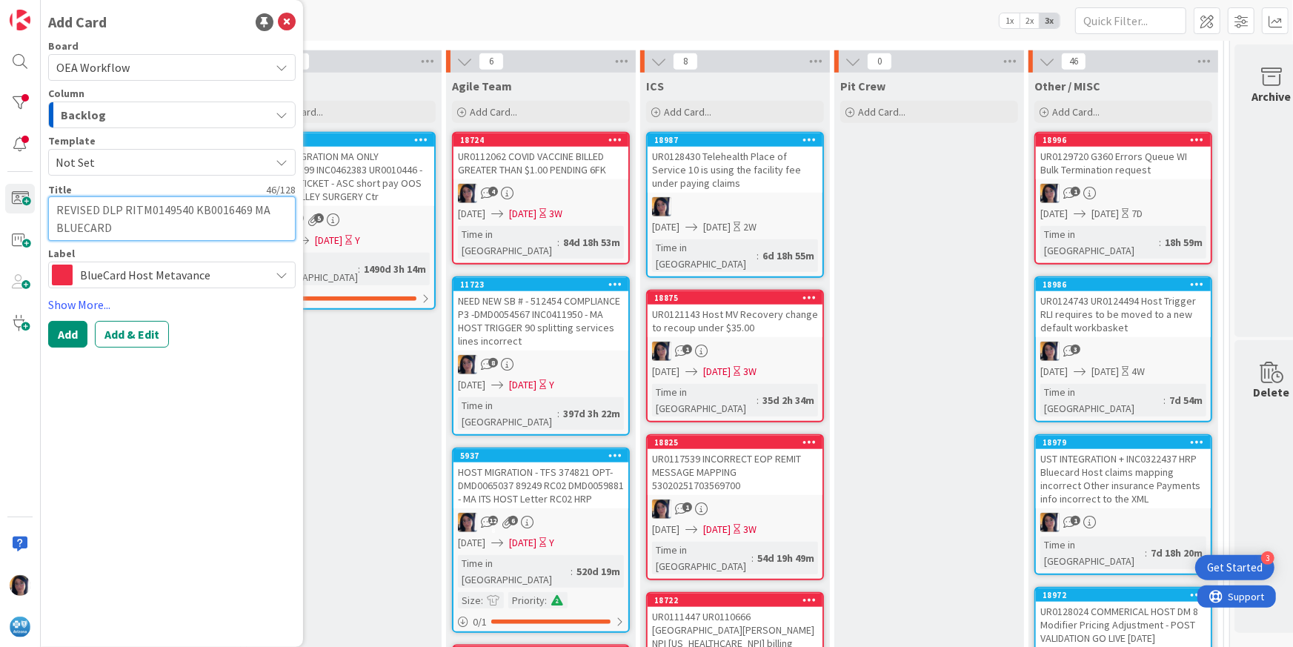
type textarea "x"
type textarea "REVISED DLP RITM0149540 KB0016469 MA BLUECAR"
type textarea "x"
type textarea "REVISED DLP RITM0149540 KB0016469 MA BLUECA"
type textarea "x"
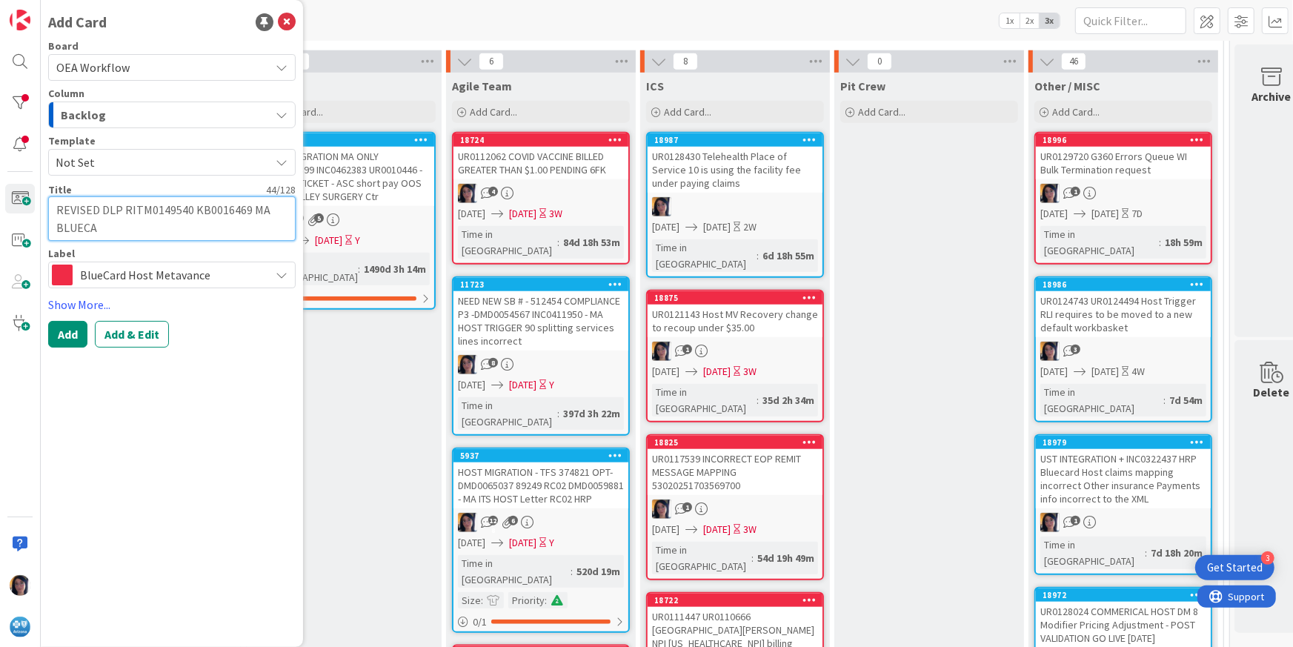
type textarea "REVISED DLP RITM0149540 KB0016469 MA BLUEC"
type textarea "x"
type textarea "REVISED DLP RITM0149540 KB0016469 MA BLUE"
type textarea "x"
type textarea "REVISED DLP RITM0149540 KB0016469 MA BLU"
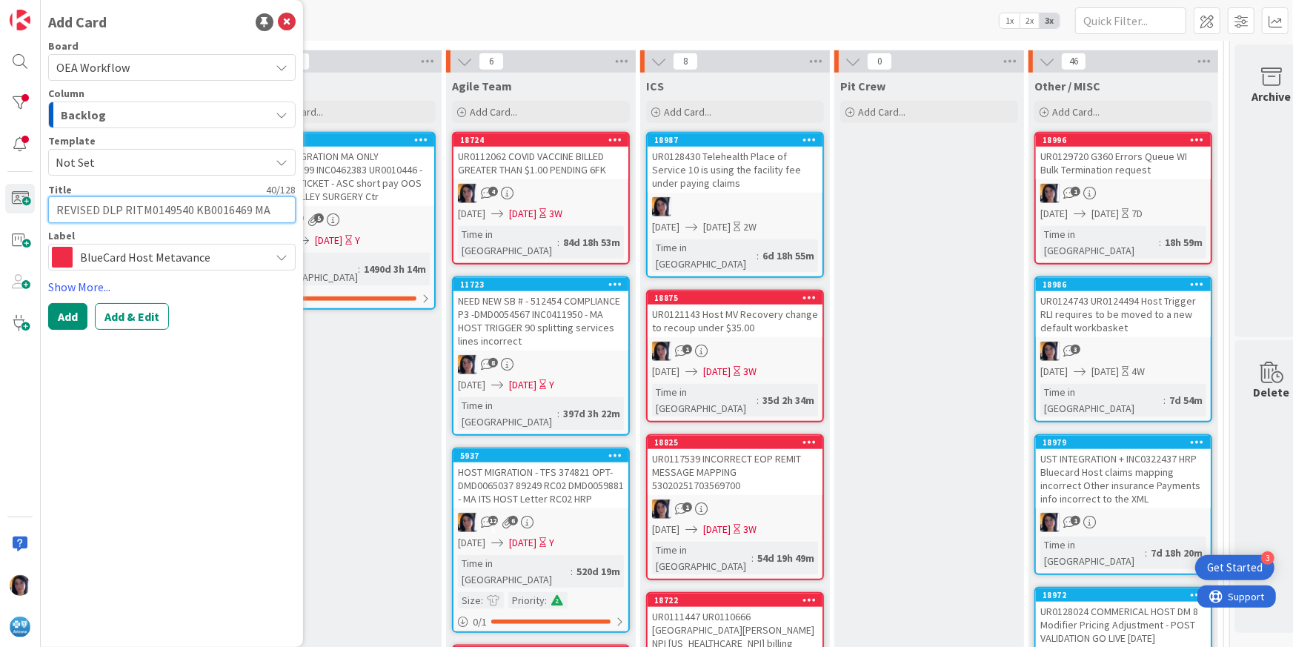
type textarea "x"
type textarea "REVISED DLP RITM0149540 KB0016469 MA BL"
type textarea "x"
type textarea "REVISED DLP RITM0149540 KB0016469 MA B"
type textarea "x"
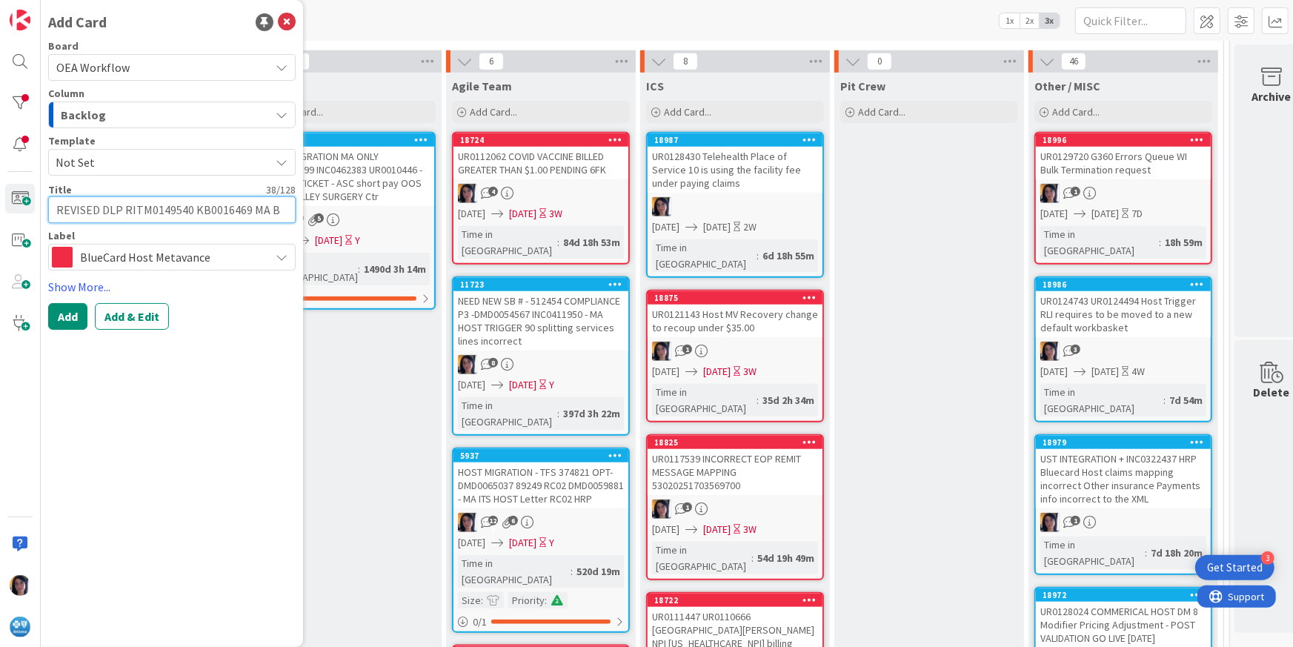
type textarea "REVISED DLP RITM0149540 KB0016469 MA"
type textarea "x"
type textarea "REVISED DLP RITM0149540 KB0016469 MA"
type textarea "x"
type textarea "REVISED DLP RITM0149540 KB0016469 M"
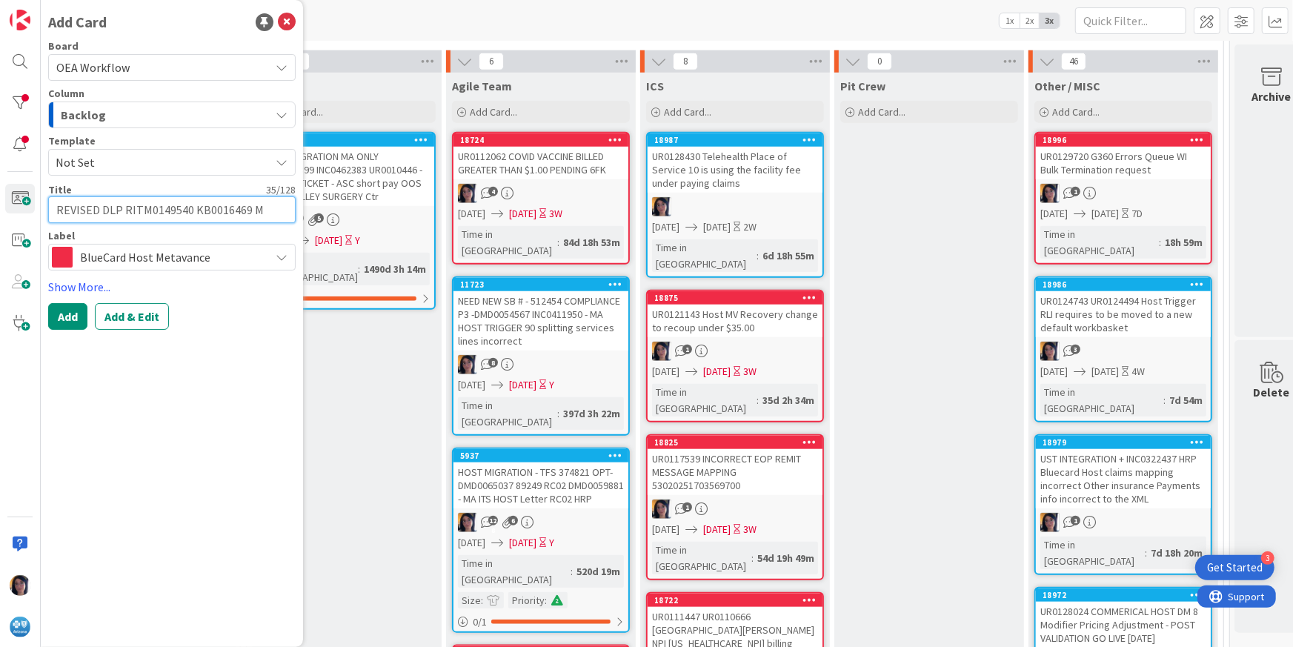
type textarea "x"
type textarea "REVISED DLP RITM0149540 KB0016469"
type textarea "x"
type textarea "REVISED DLP RITM0149540 KB0016469 M"
type textarea "x"
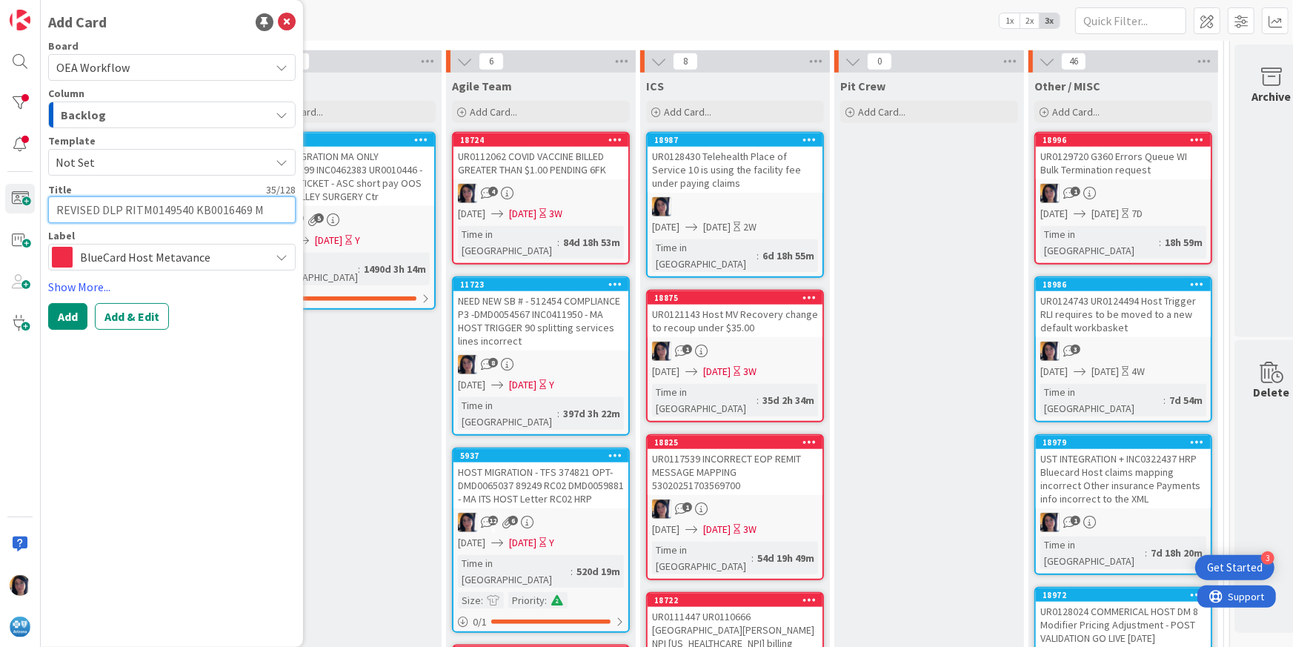
type textarea "REVISED DLP RITM0149540 KB0016469 MA"
type textarea "x"
type textarea "REVISED DLP RITM0149540 KB0016469 MA"
type textarea "x"
type textarea "REVISED DLP RITM0149540 KB0016469 MA E"
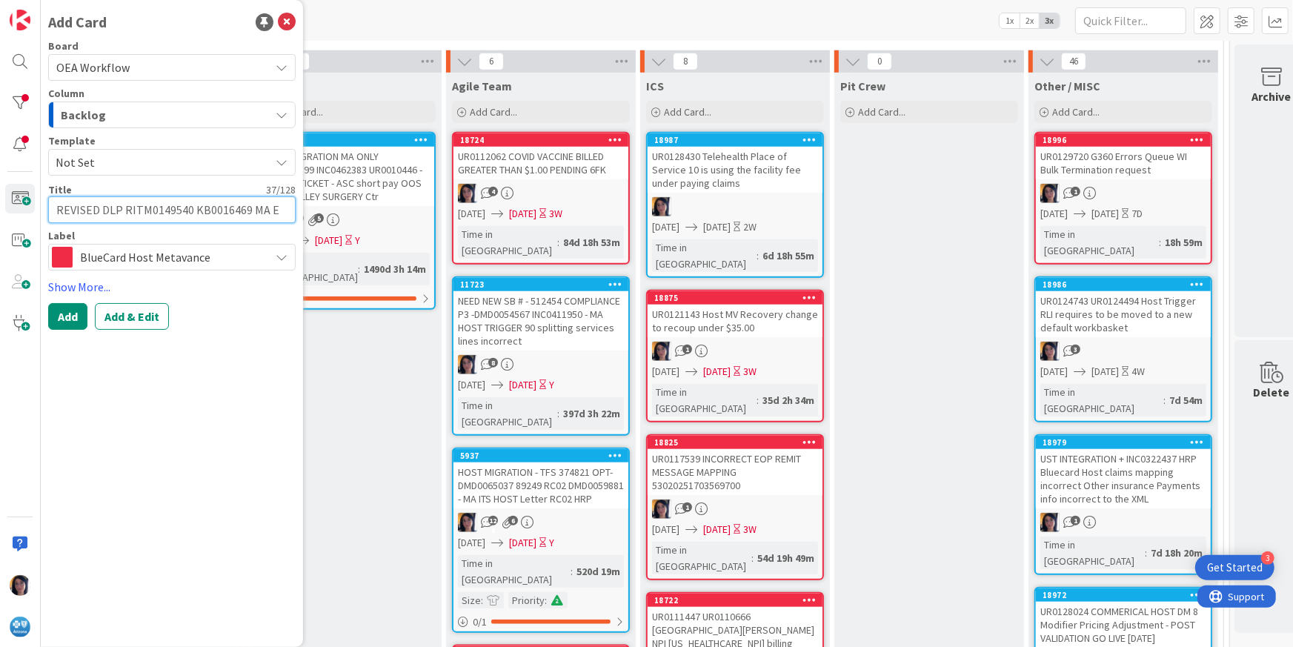
type textarea "x"
type textarea "REVISED DLP RITM0149540 KB0016469 MA ELE"
type textarea "x"
type textarea "REVISED DLP RITM0149540 KB0016469 MA ELEC"
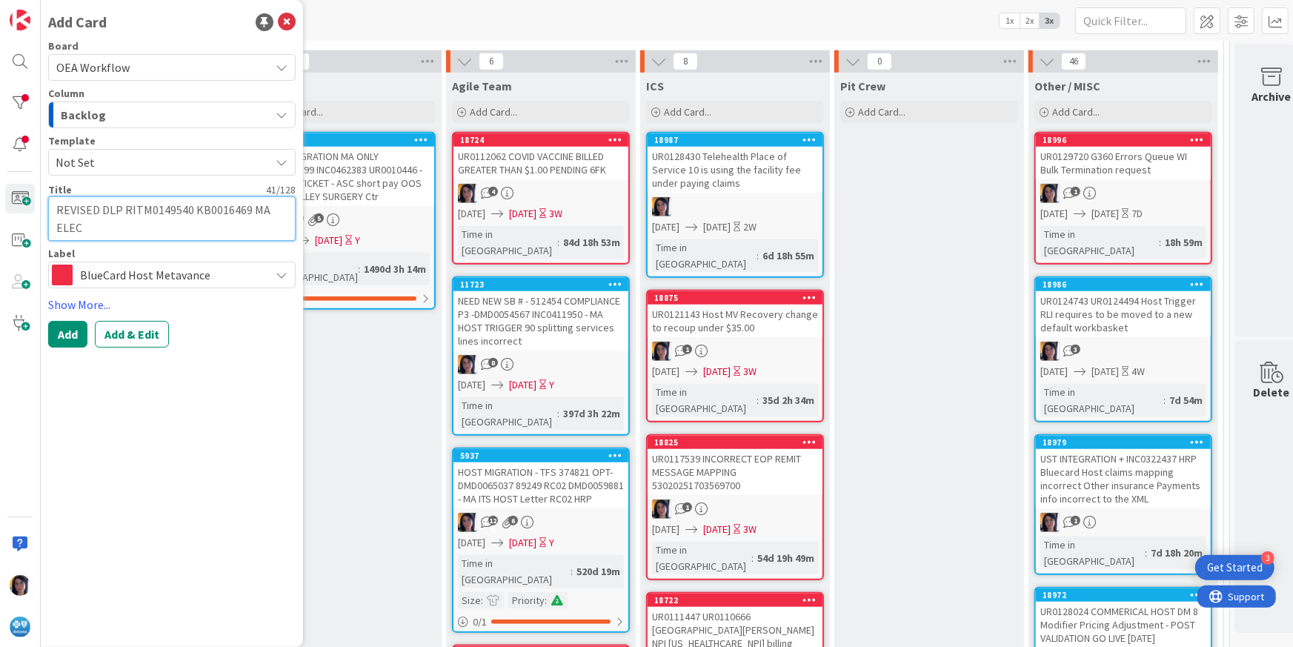
type textarea "x"
type textarea "REVISED DLP RITM0149540 KB0016469 MA ELECT"
type textarea "x"
type textarea "REVISED DLP RITM0149540 KB0016469 MA ELECTR"
type textarea "x"
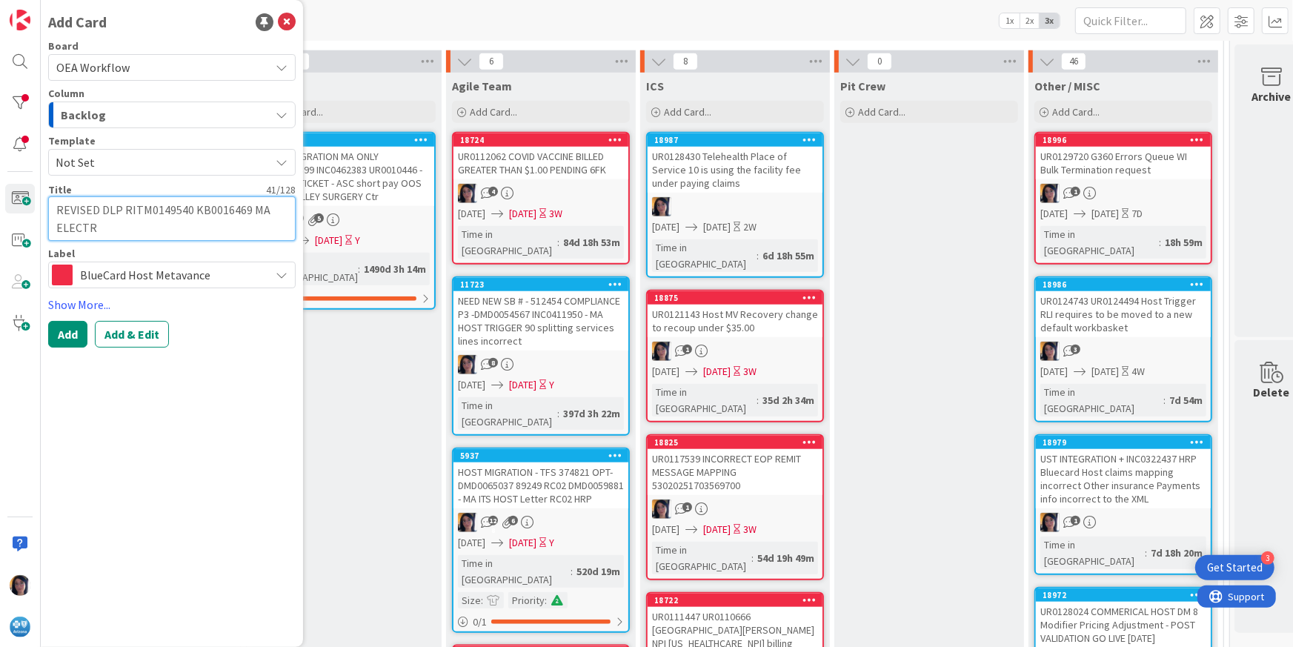
type textarea "REVISED DLP RITM0149540 KB0016469 MA ELECTRO"
type textarea "x"
type textarea "REVISED DLP RITM0149540 KB0016469 MA ELECTRON"
type textarea "x"
type textarea "REVISED DLP RITM0149540 KB0016469 MA ELECTRONI"
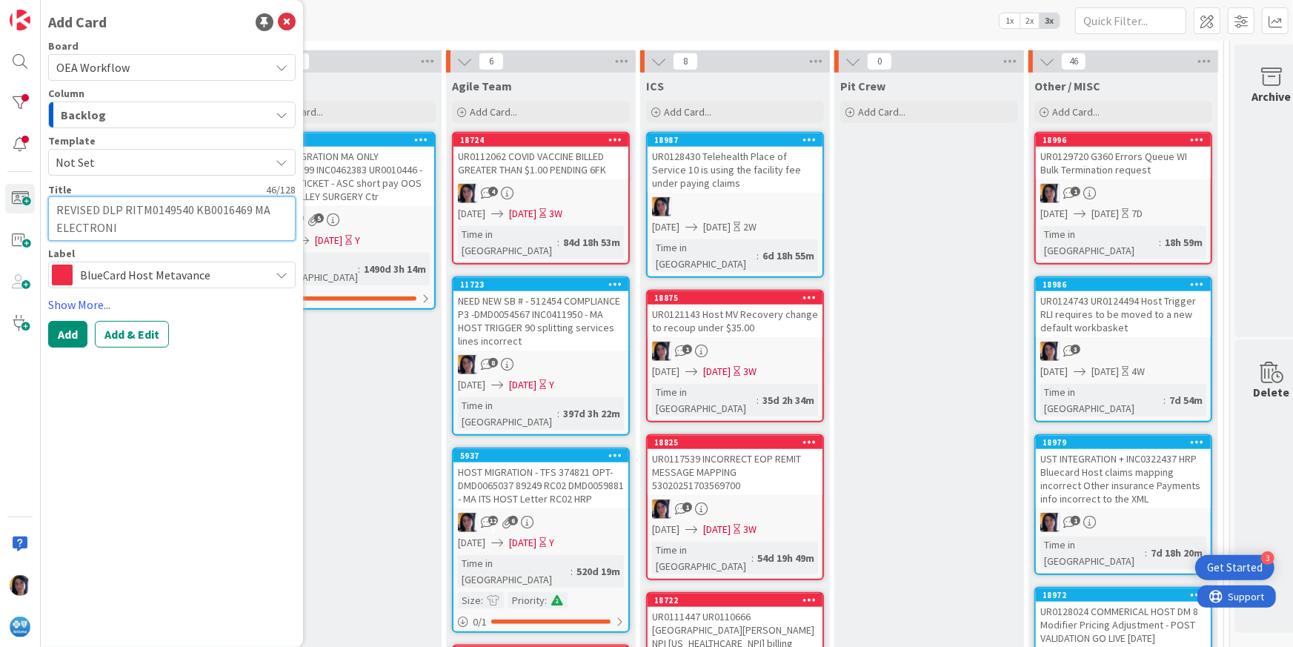
type textarea "x"
type textarea "REVISED DLP RITM0149540 KB0016469 MA ELECTRONIC"
type textarea "x"
type textarea "REVISED DLP RITM0149540 KB0016469 MA ELECTRONIC"
type textarea "x"
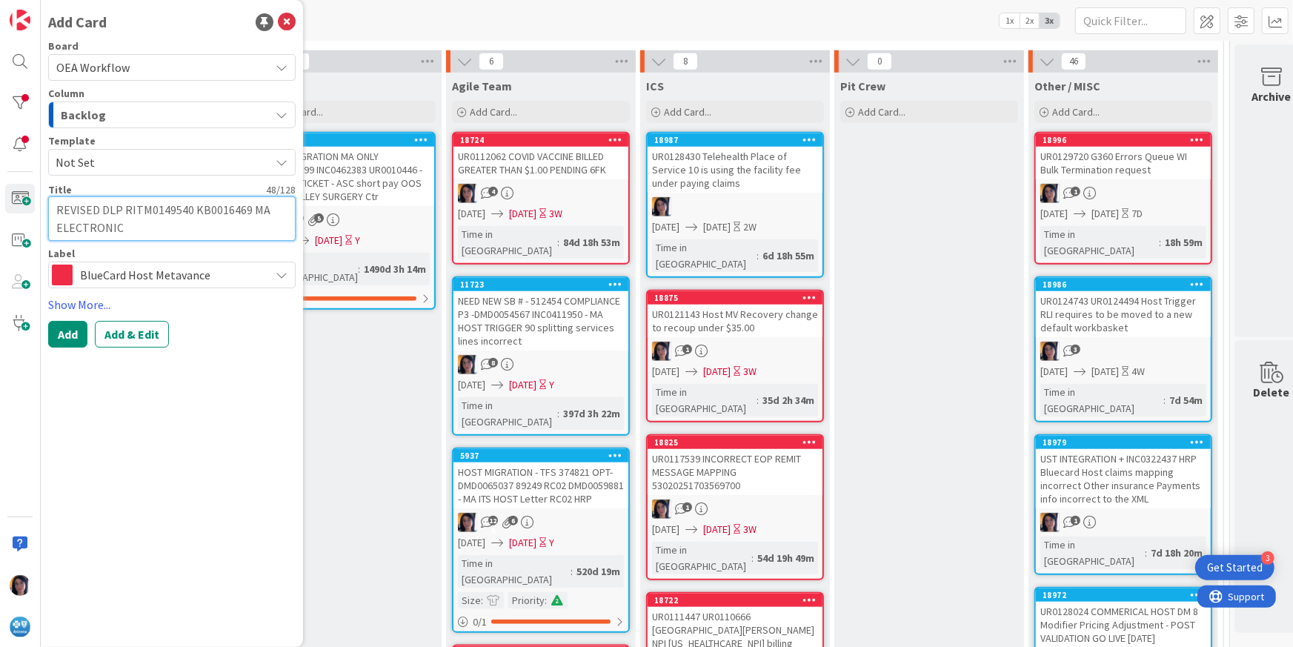
type textarea "REVISED DLP RITM0149540 KB0016469 MA ELECTRONIC C"
type textarea "x"
click at [145, 271] on span "BlueCard Host Metavance" at bounding box center [171, 274] width 182 height 21
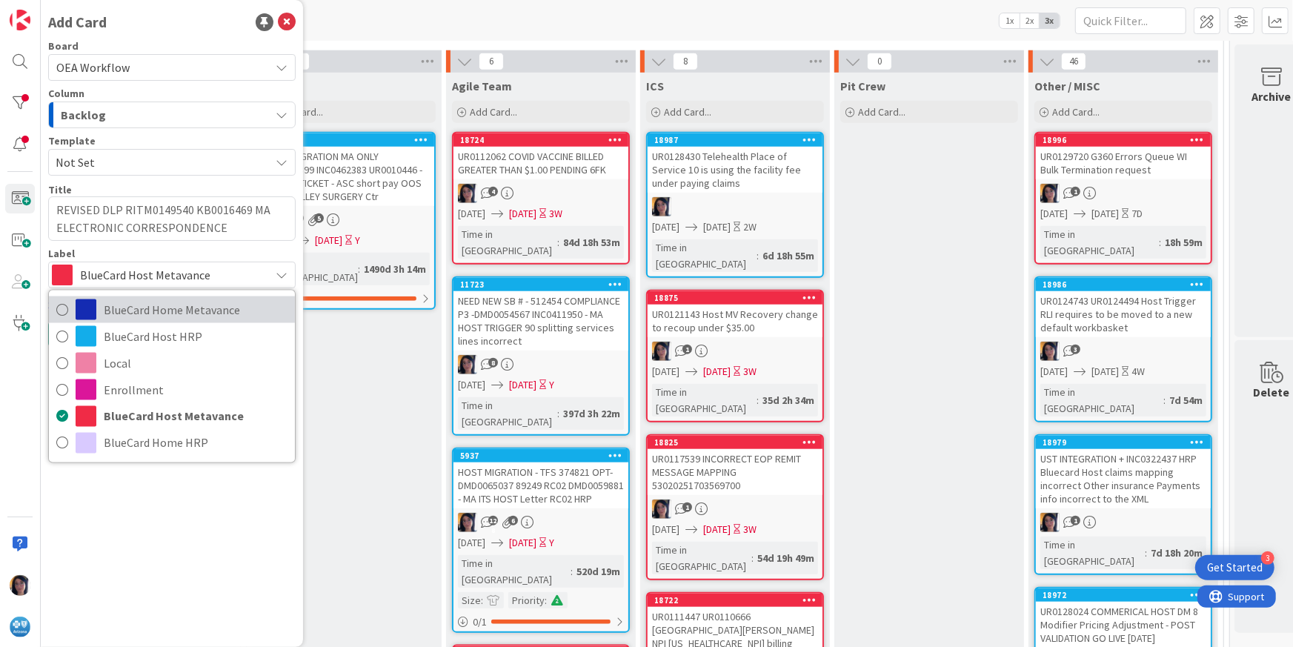
click at [138, 307] on span "BlueCard Home Metavance" at bounding box center [196, 309] width 184 height 22
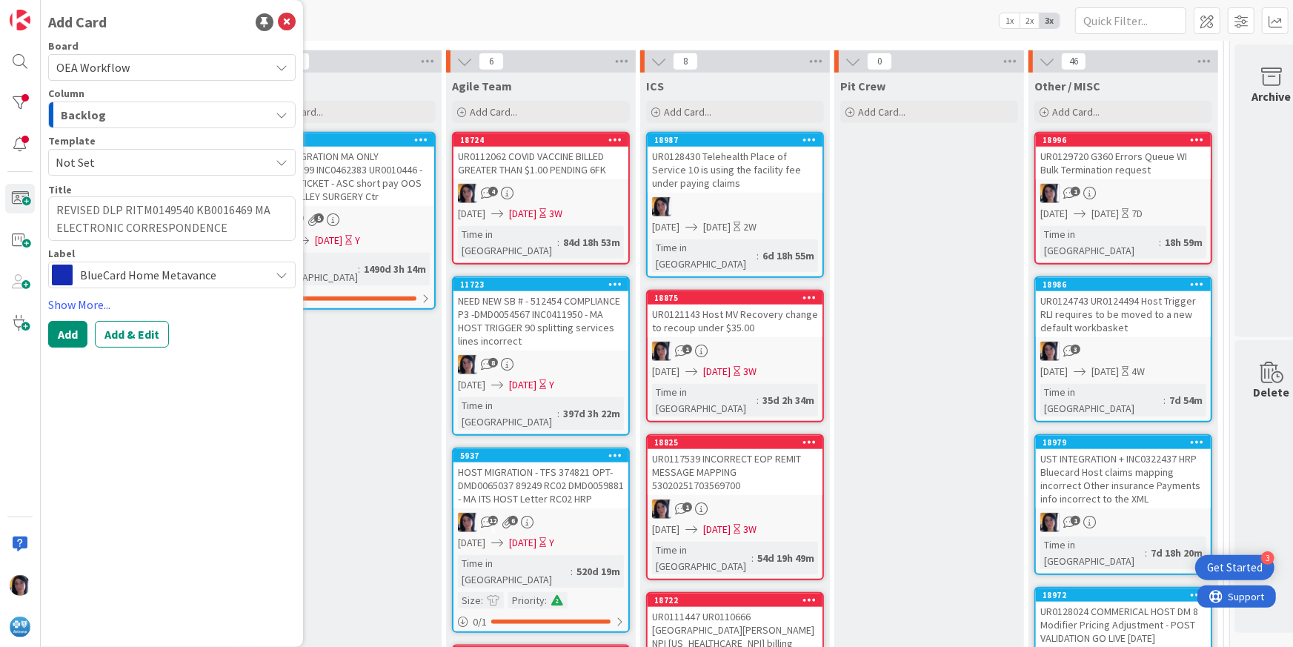
click at [139, 273] on span "BlueCard Home Metavance" at bounding box center [171, 274] width 182 height 21
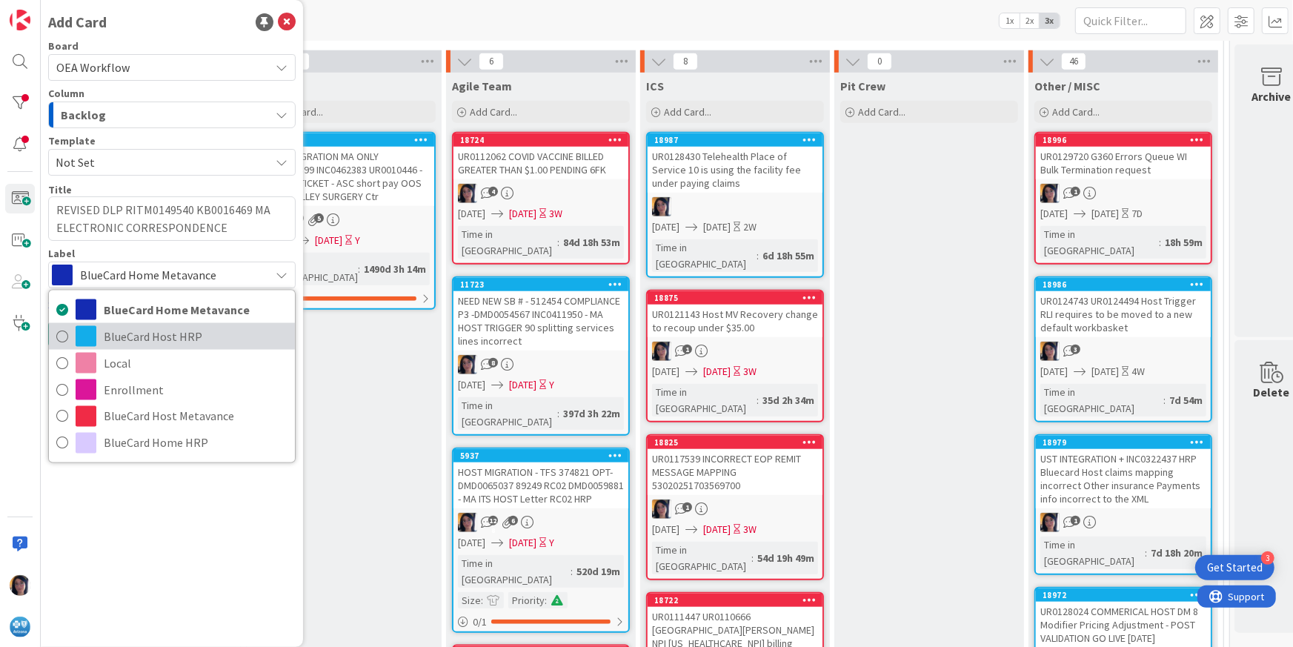
click at [140, 331] on span "BlueCard Host HRP" at bounding box center [196, 335] width 184 height 22
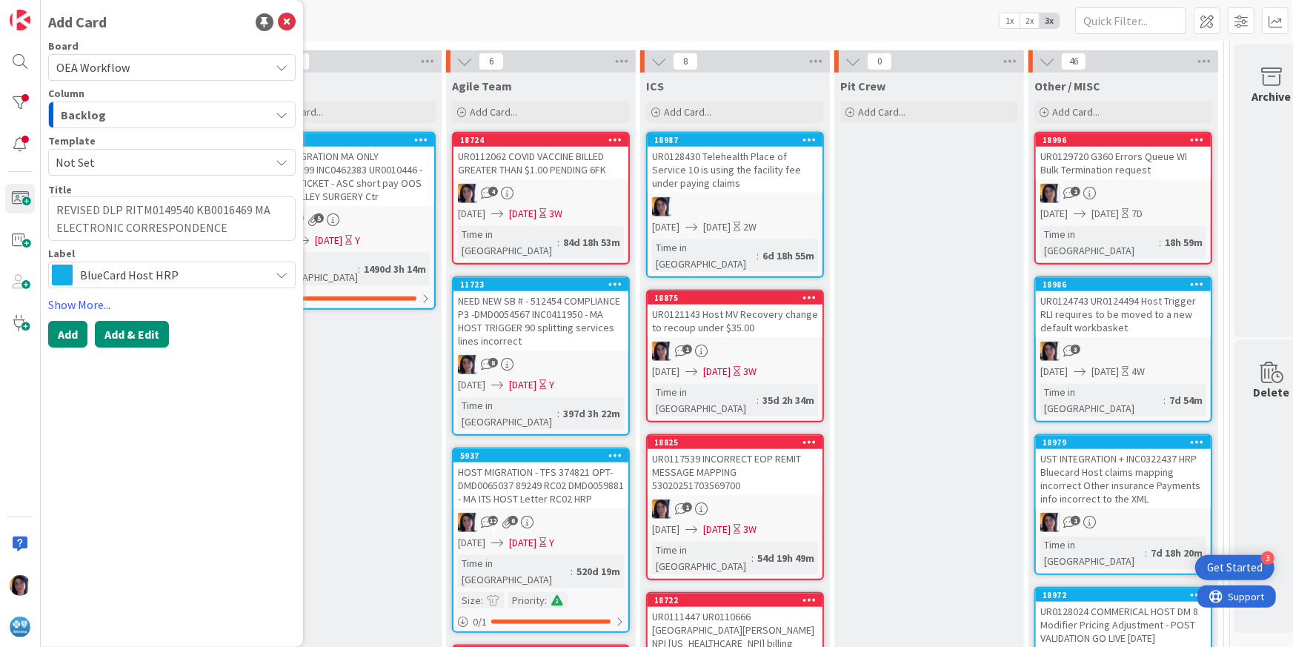
click at [125, 330] on button "Add & Edit" at bounding box center [132, 334] width 74 height 27
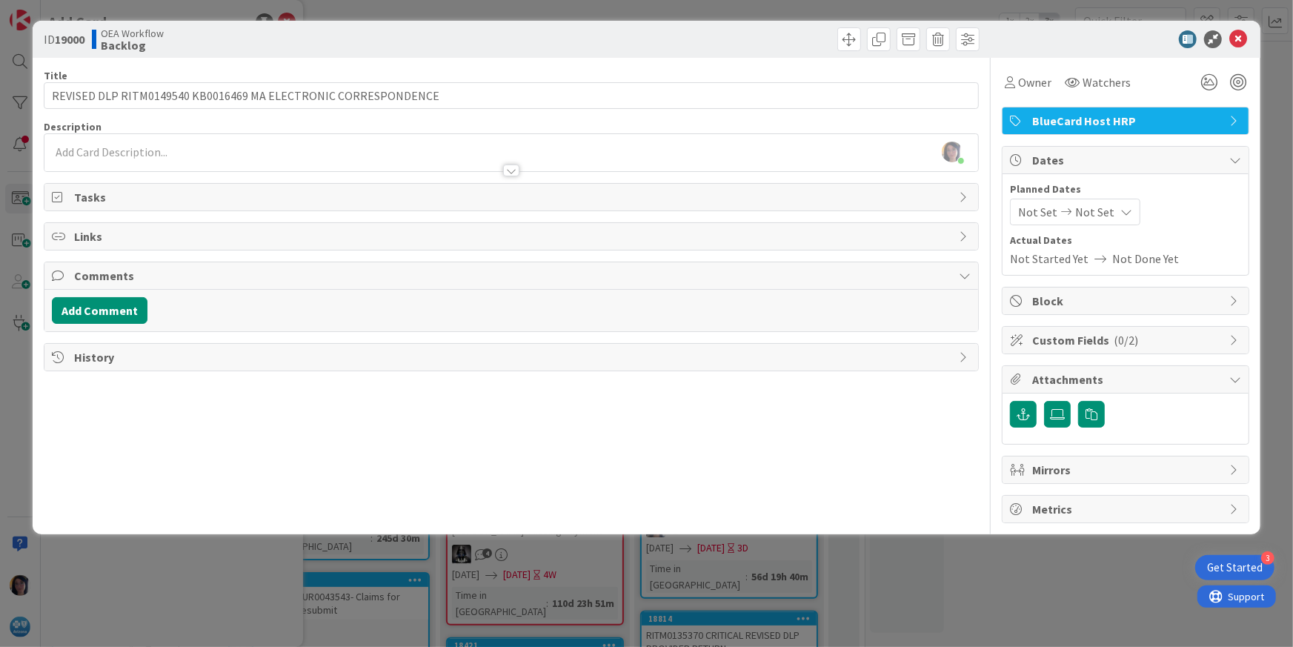
click at [143, 145] on div "[PERSON_NAME] just joined" at bounding box center [511, 152] width 934 height 37
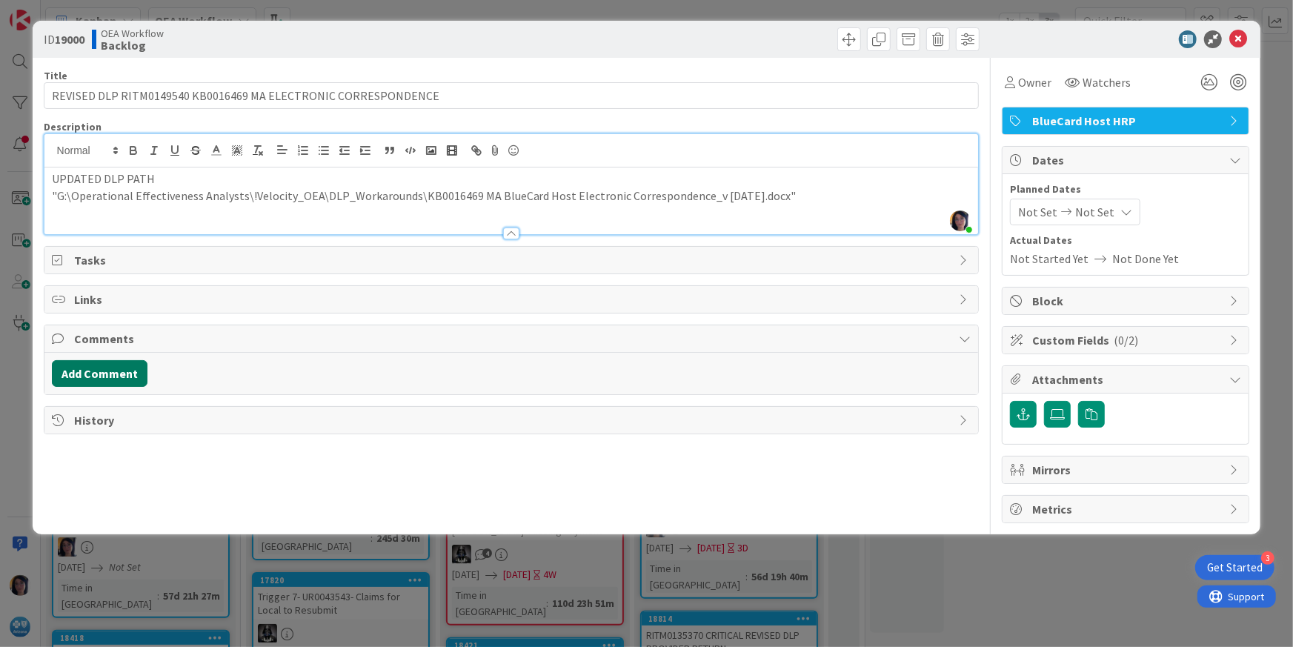
click at [103, 381] on button "Add Comment" at bounding box center [100, 373] width 96 height 27
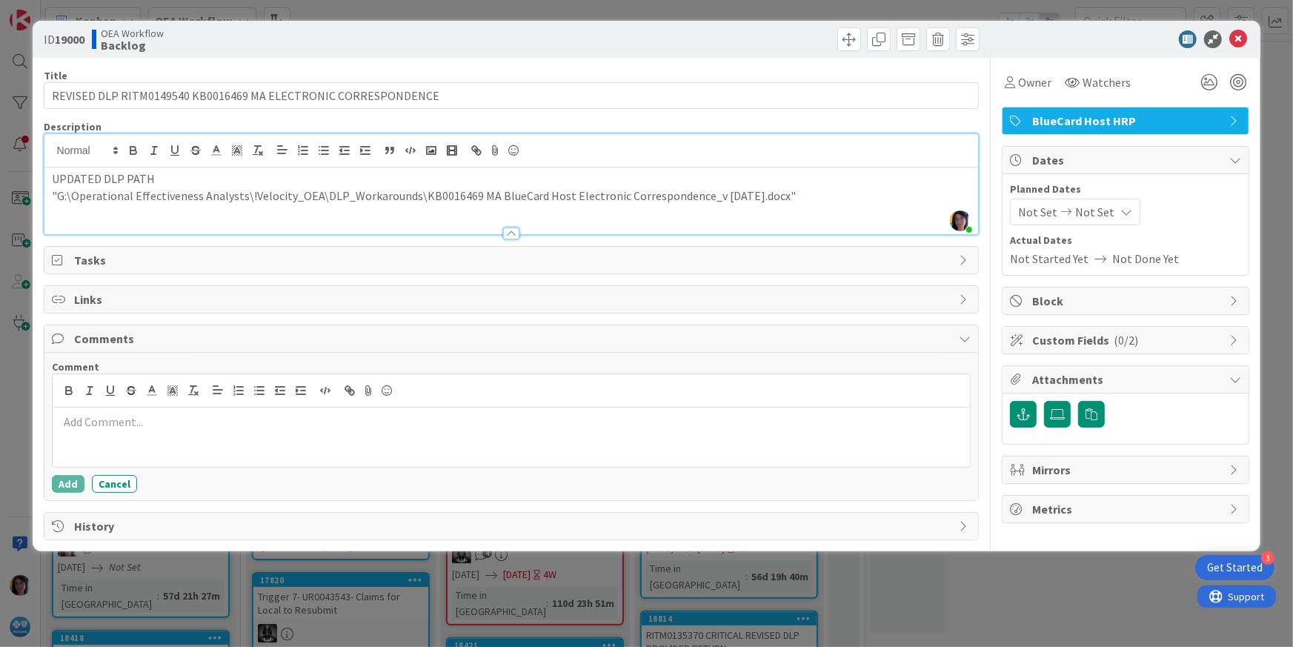
click at [158, 425] on p at bounding box center [512, 421] width 906 height 17
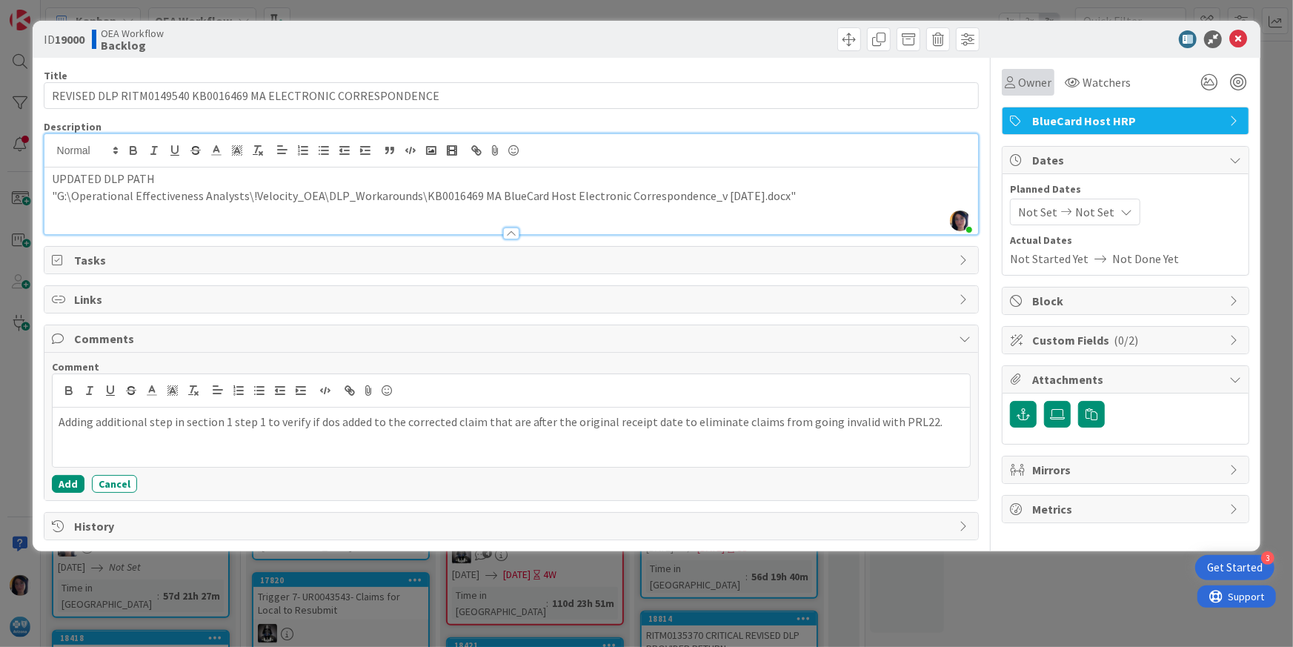
click at [1024, 84] on span "Owner" at bounding box center [1034, 82] width 33 height 18
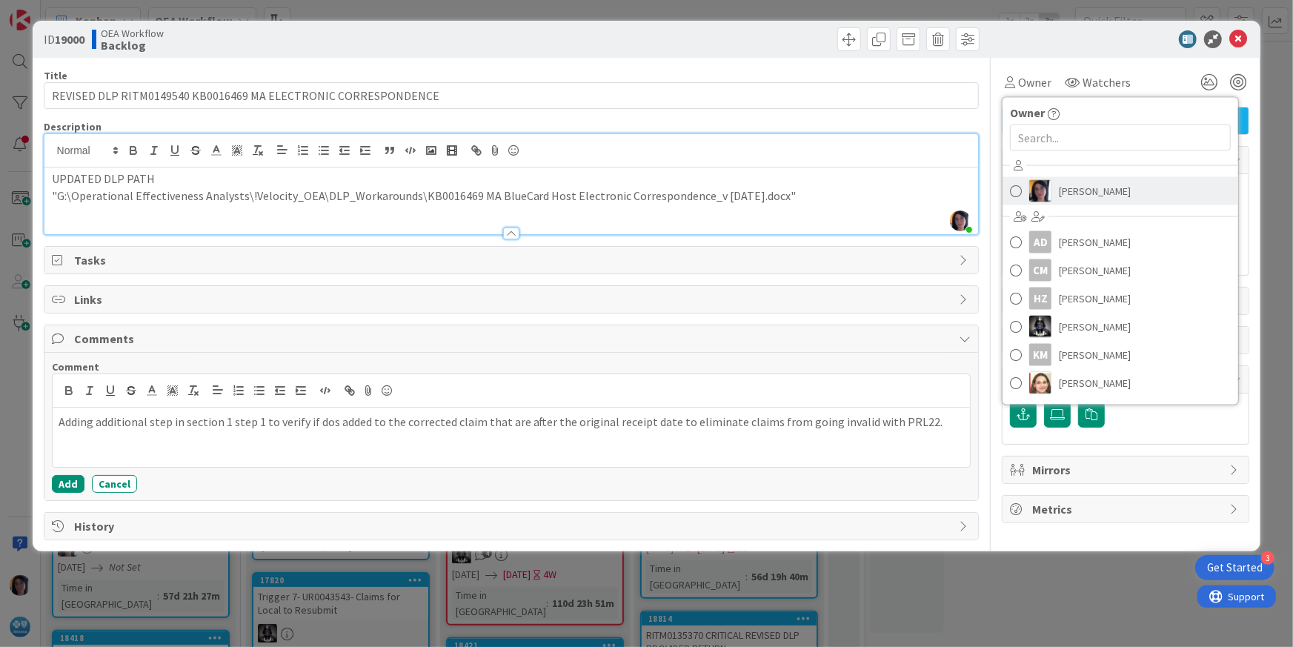
drag, startPoint x: 1033, startPoint y: 214, endPoint x: 1063, endPoint y: 193, distance: 36.8
click at [1063, 193] on span "[PERSON_NAME]" at bounding box center [1095, 191] width 72 height 22
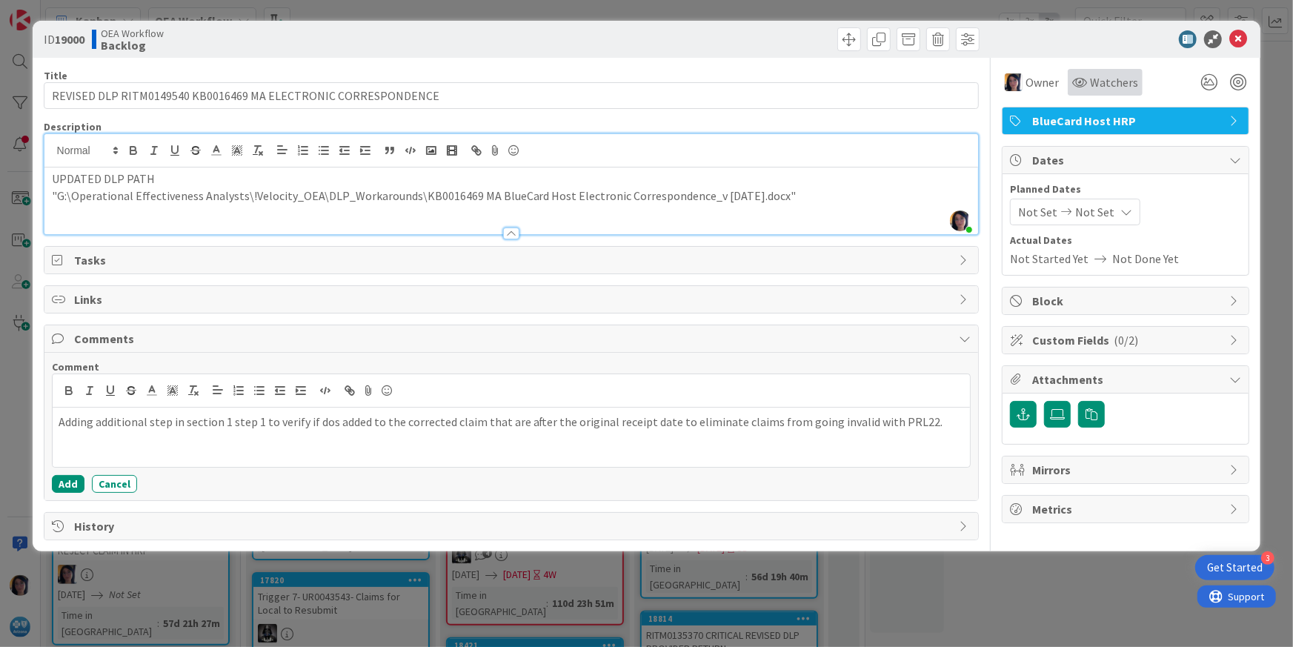
click at [1096, 84] on span "Watchers" at bounding box center [1114, 82] width 48 height 18
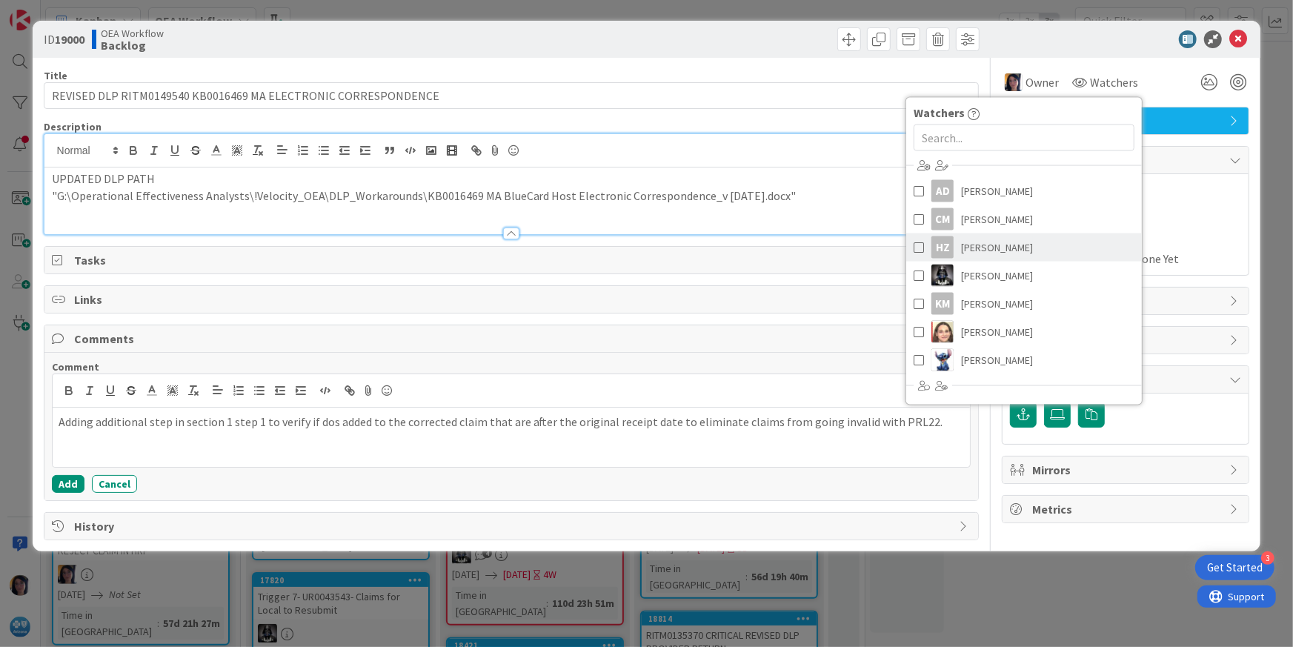
click at [984, 255] on span "[PERSON_NAME]" at bounding box center [997, 247] width 72 height 22
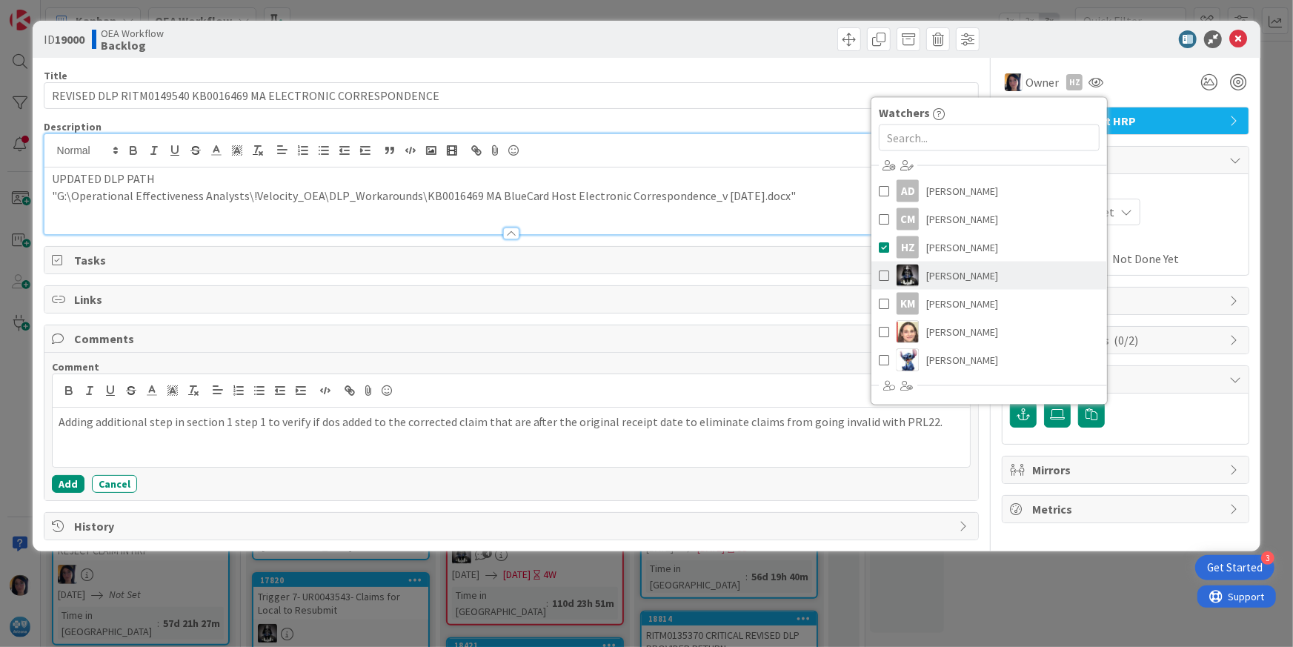
click at [978, 273] on span "[PERSON_NAME]" at bounding box center [962, 275] width 72 height 22
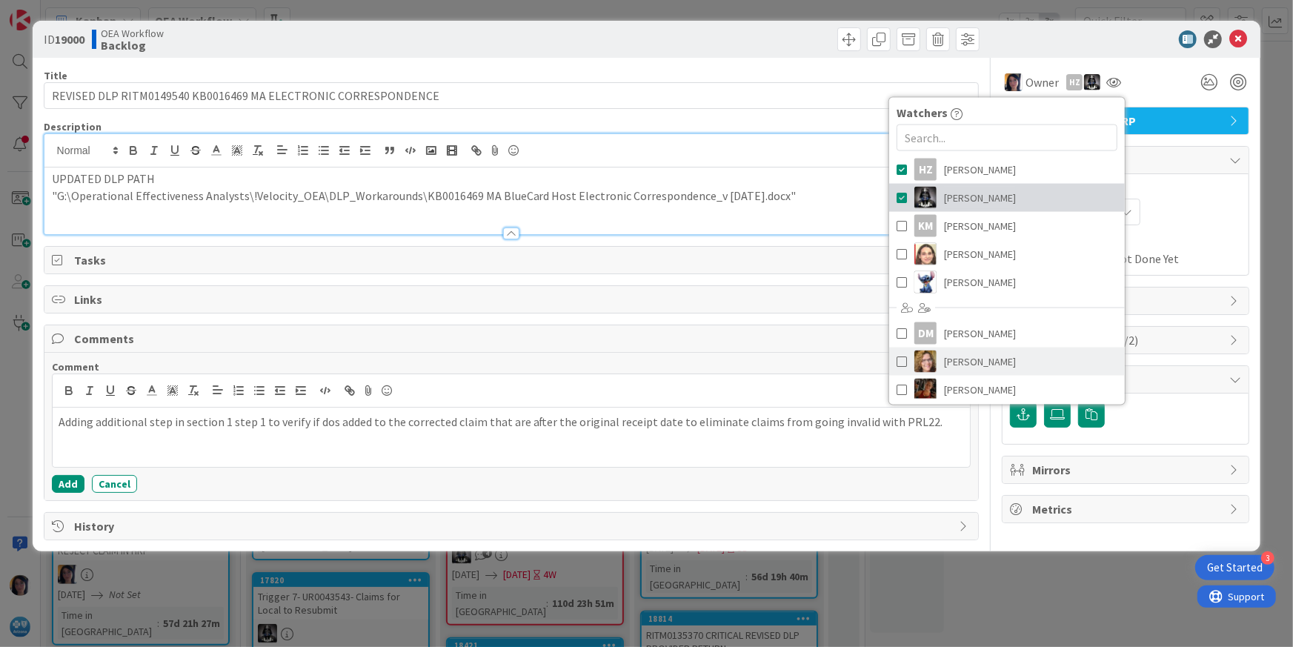
scroll to position [110, 0]
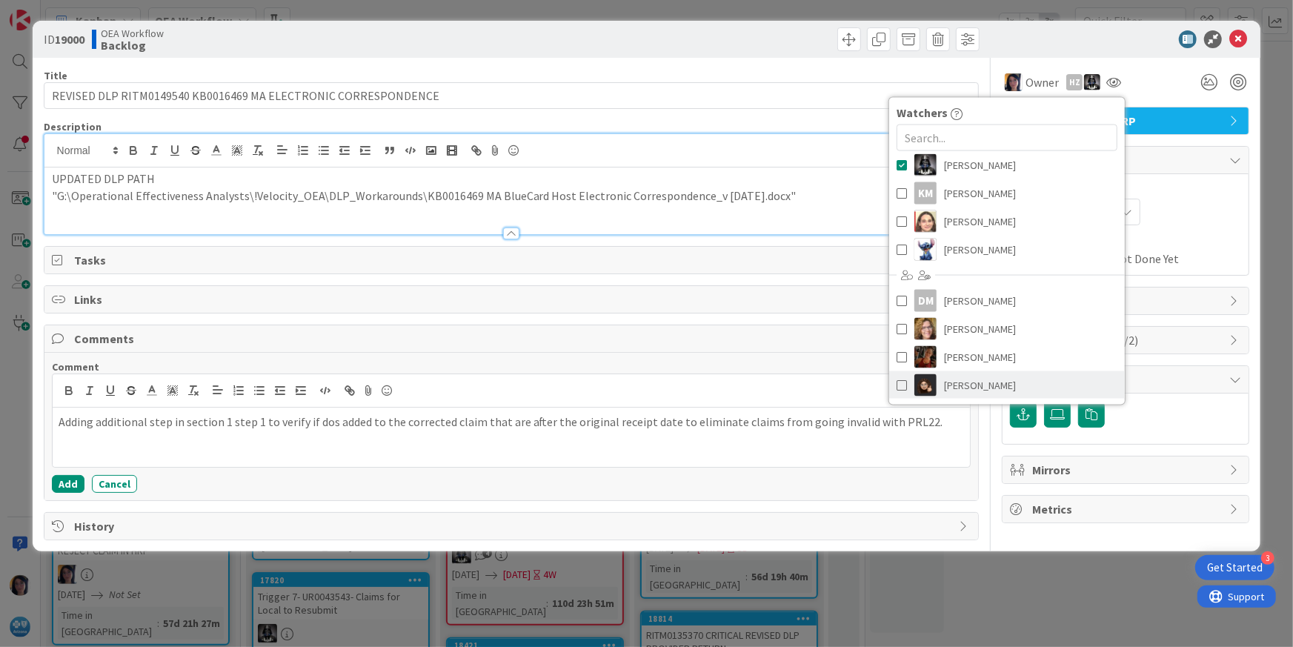
click at [979, 384] on span "[PERSON_NAME]" at bounding box center [980, 385] width 72 height 22
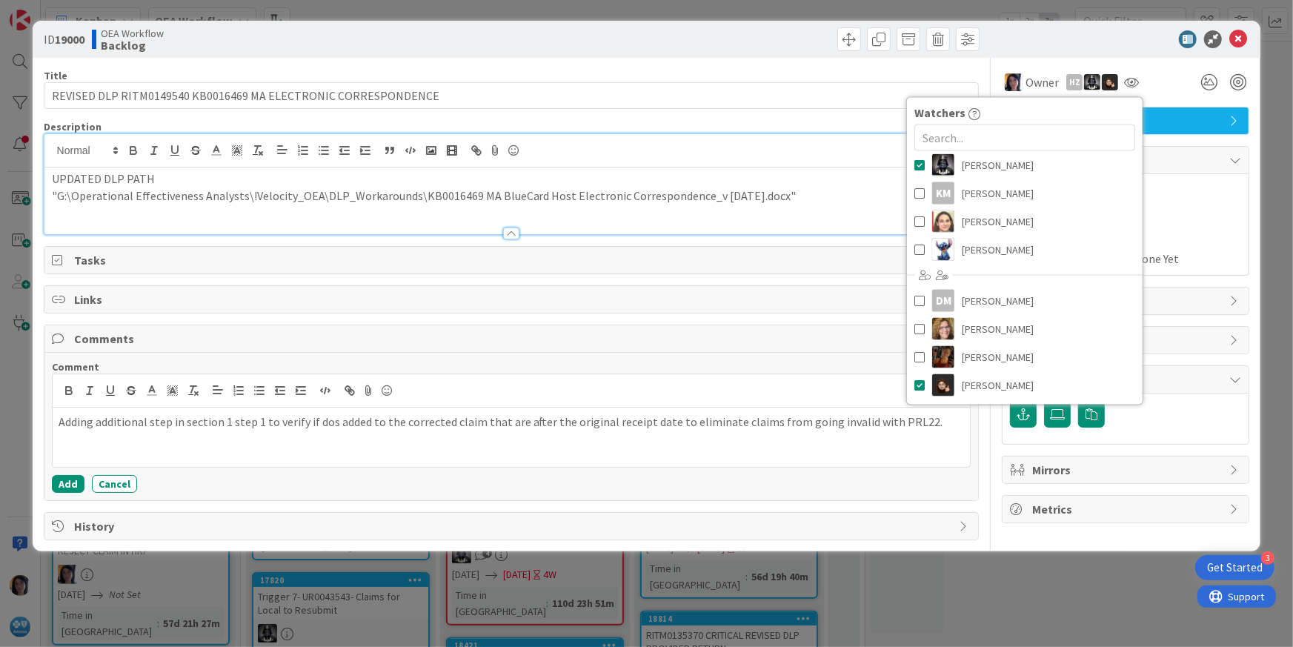
click at [1181, 248] on div "Actual Dates Not Started Yet Not Done Yet" at bounding box center [1125, 250] width 231 height 35
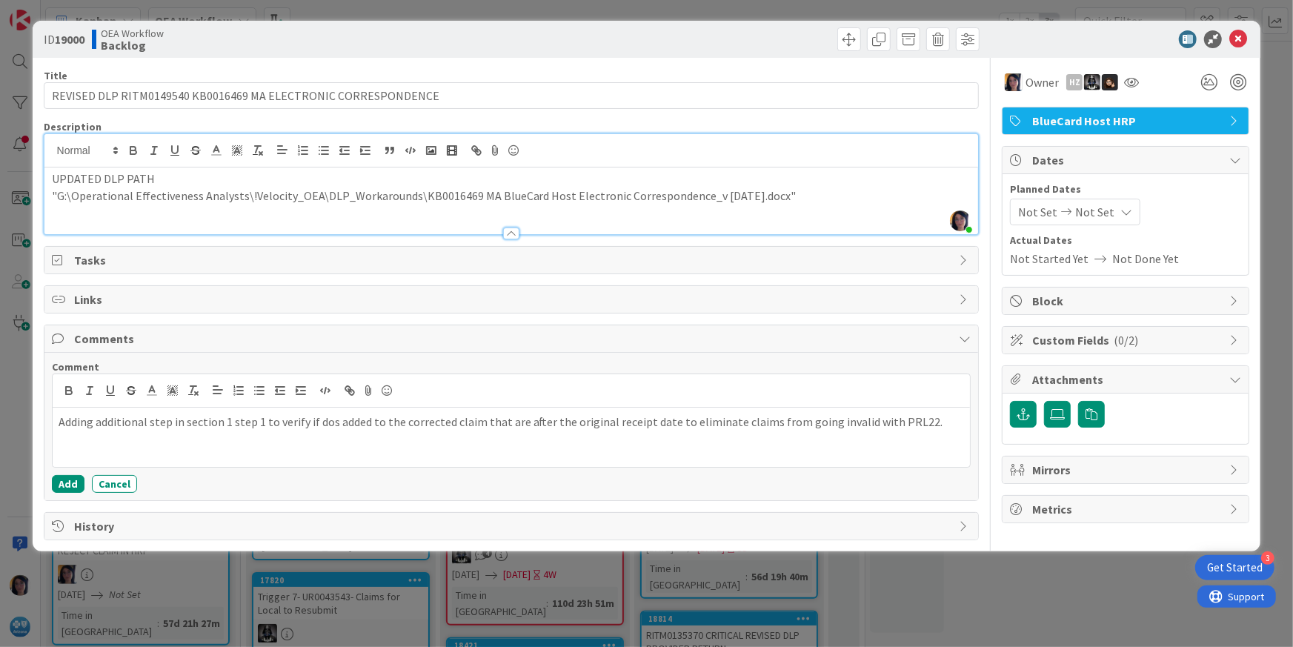
click at [1041, 211] on span "Not Set" at bounding box center [1037, 212] width 39 height 18
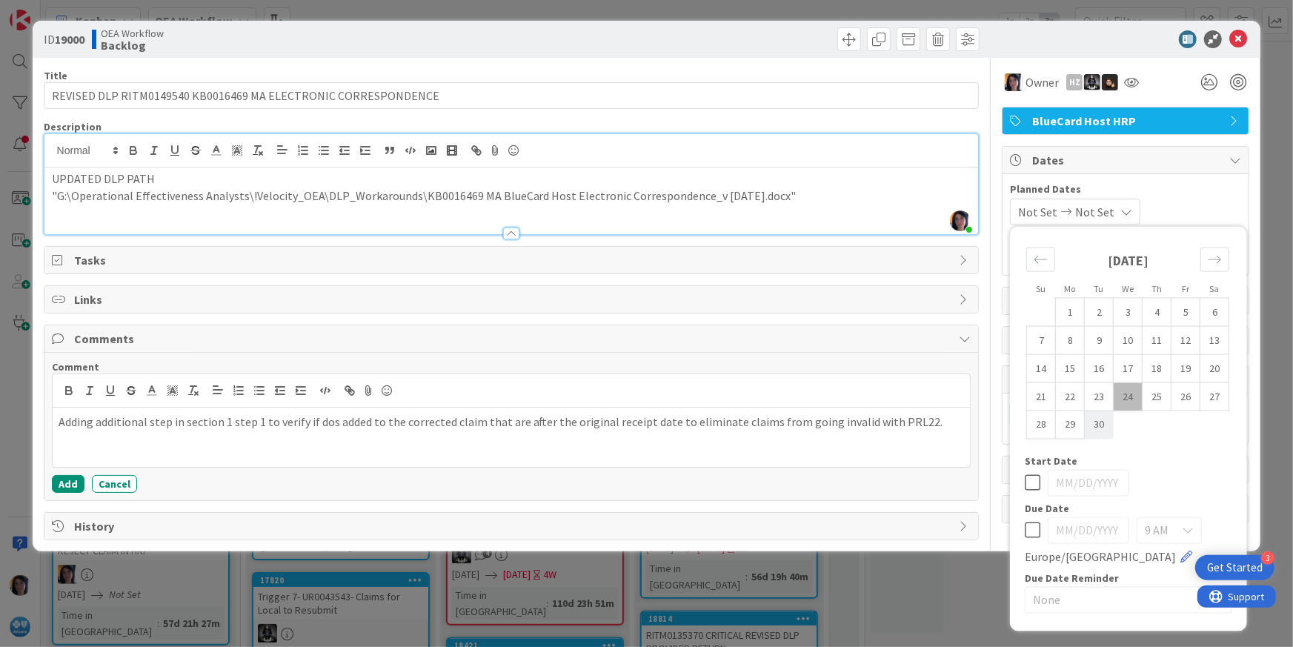
drag, startPoint x: 1121, startPoint y: 393, endPoint x: 1112, endPoint y: 413, distance: 21.9
click at [1122, 393] on td "24" at bounding box center [1127, 396] width 29 height 28
click at [1098, 426] on td "30" at bounding box center [1098, 424] width 29 height 28
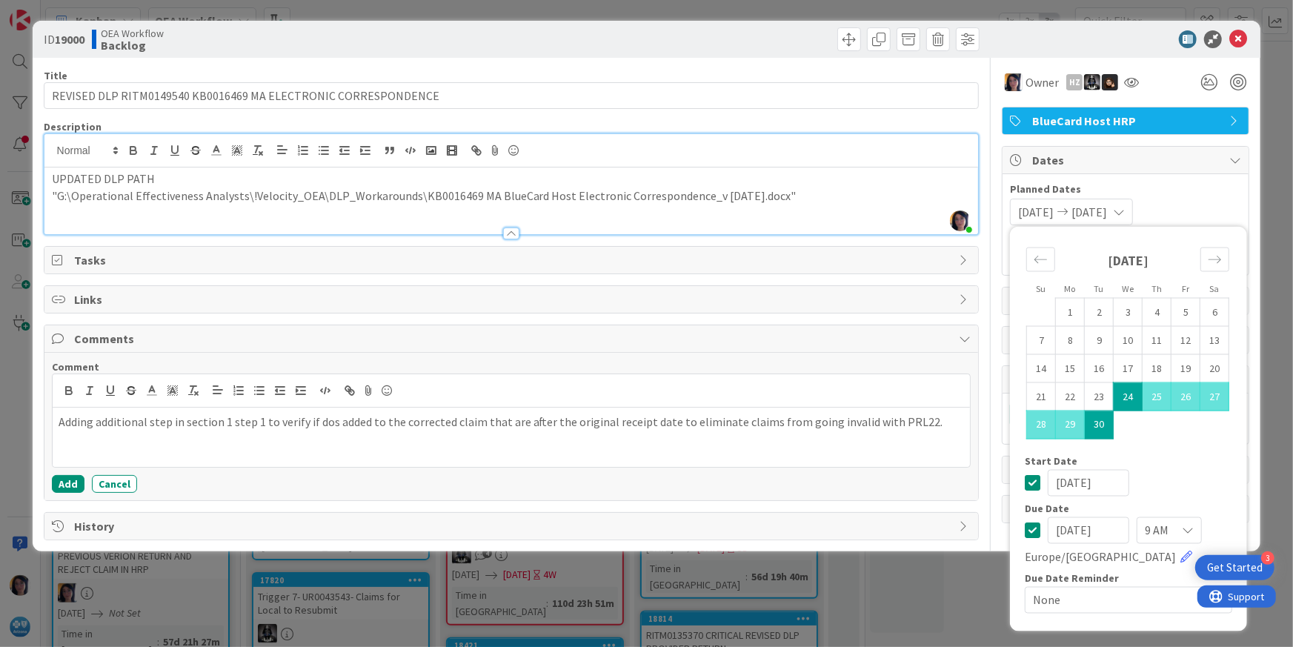
click at [1219, 199] on div "[DATE] [DATE] Su Mo Tu We Th Fr Sa [DATE] 1 2 3 4 5 6 7 8 9 10 11 12 13 14 15 1…" at bounding box center [1125, 212] width 231 height 27
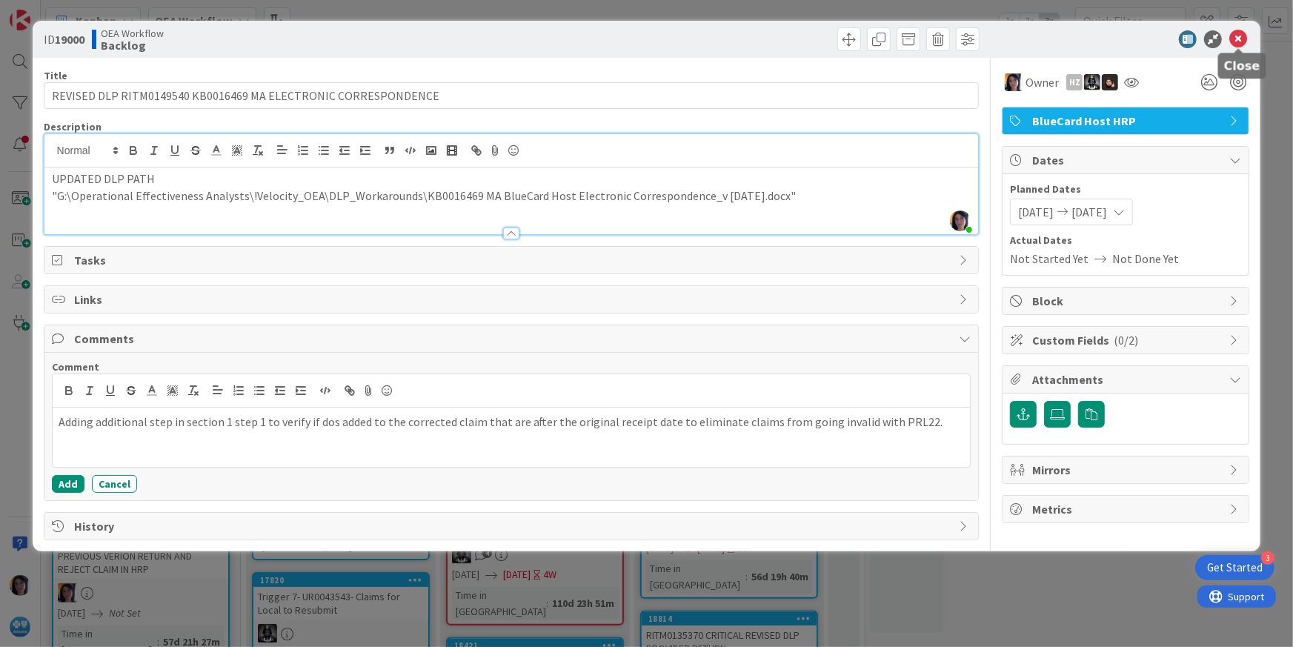
click at [1243, 35] on icon at bounding box center [1238, 39] width 18 height 18
